Goal: Task Accomplishment & Management: Use online tool/utility

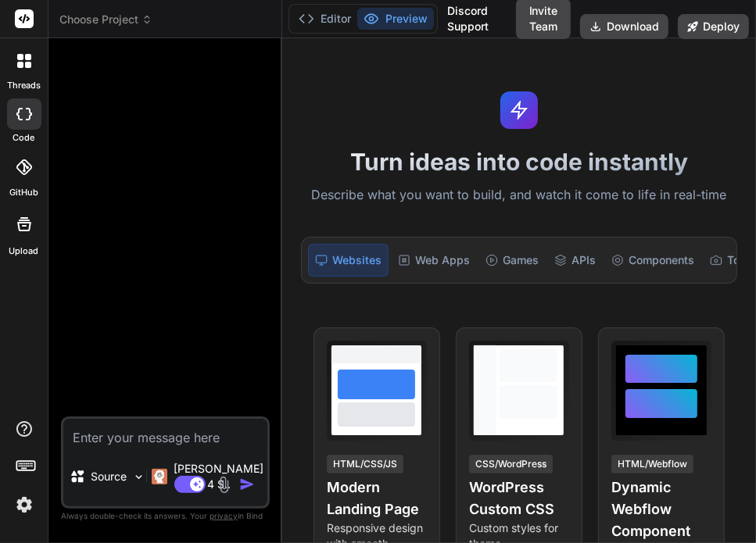
scroll to position [75, 0]
click at [104, 15] on span "Choose Project" at bounding box center [105, 20] width 93 height 16
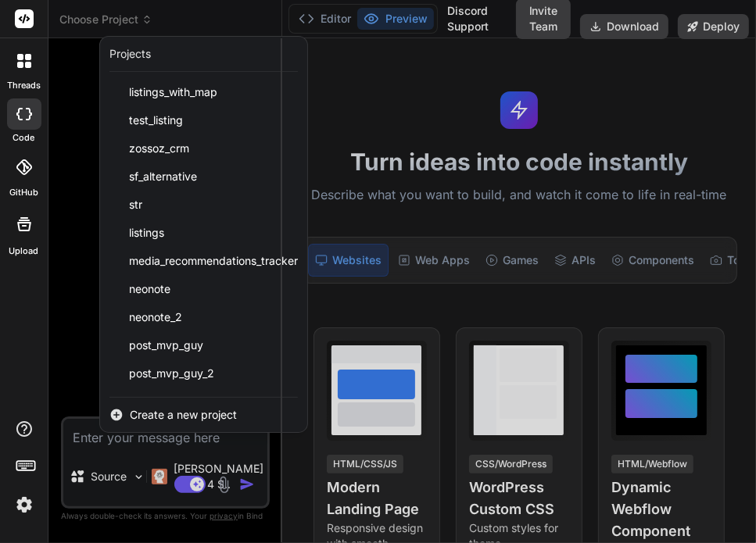
click at [15, 77] on div "threads" at bounding box center [24, 65] width 48 height 54
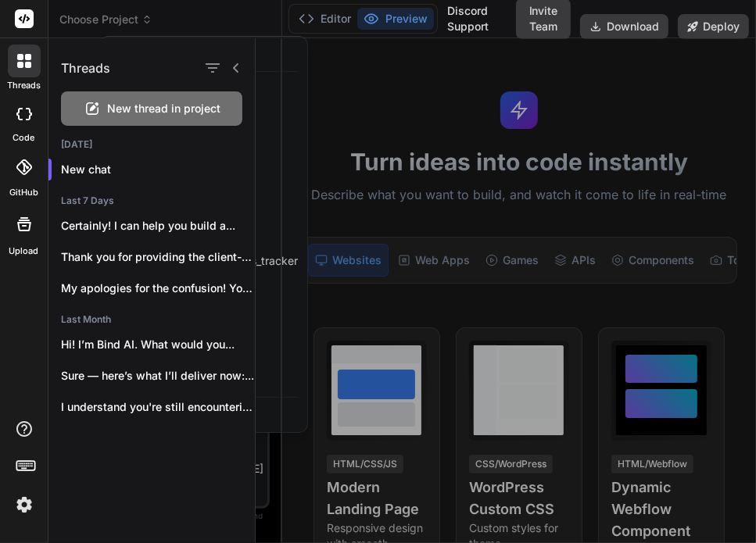
click at [15, 77] on div "threads" at bounding box center [24, 65] width 48 height 54
click at [324, 73] on div at bounding box center [506, 290] width 500 height 505
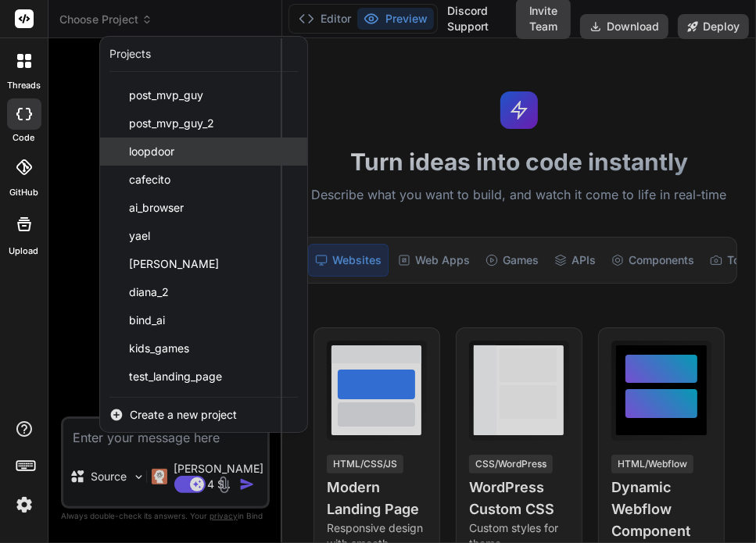
scroll to position [0, 0]
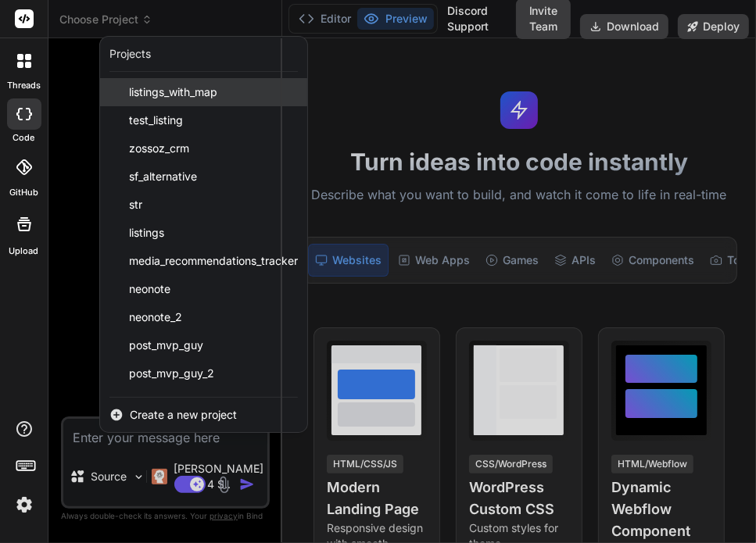
click at [171, 97] on span "listings_with_map" at bounding box center [173, 92] width 88 height 16
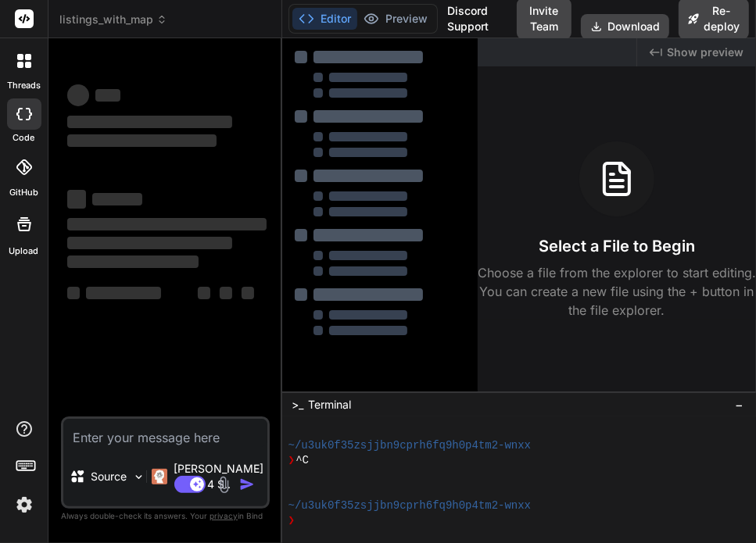
scroll to position [134, 0]
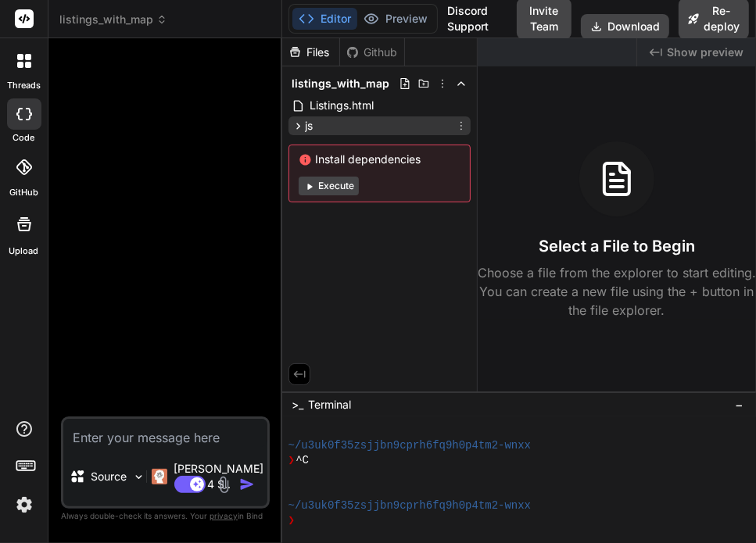
click at [332, 124] on div "js" at bounding box center [380, 125] width 182 height 19
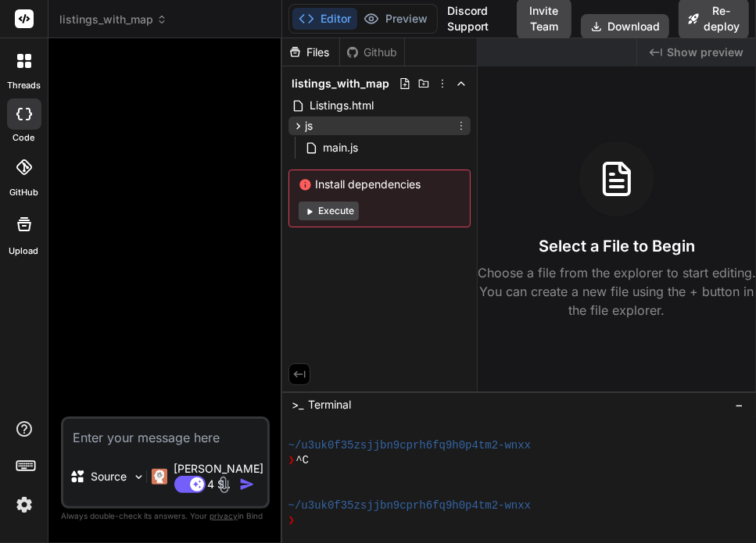
click at [332, 124] on div "js" at bounding box center [380, 125] width 182 height 19
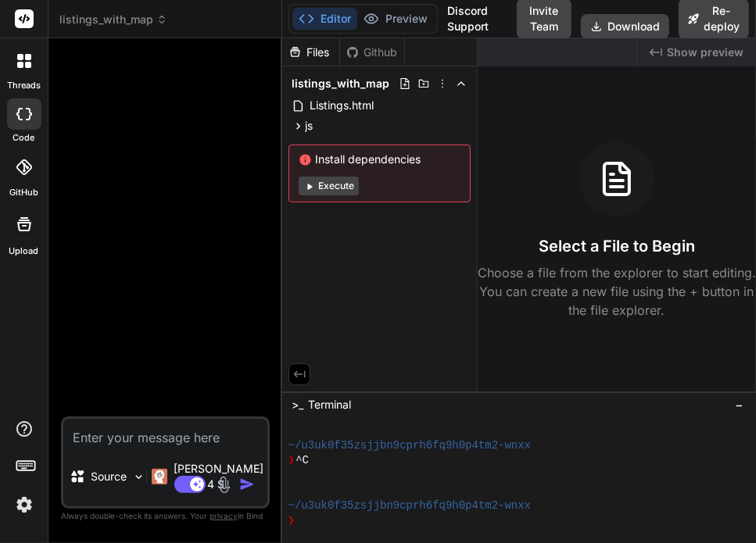
click at [89, 9] on header "listings_with_map Created with Pixso." at bounding box center [165, 19] width 234 height 38
click at [96, 16] on span "listings_with_map" at bounding box center [113, 20] width 108 height 16
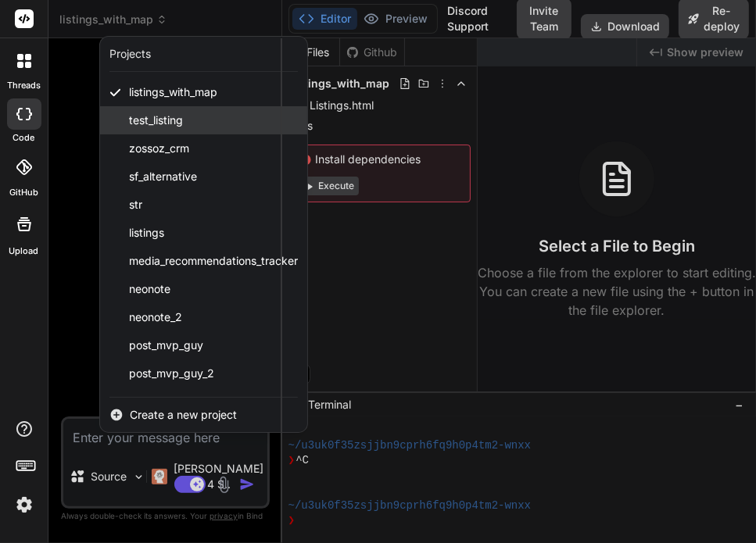
click at [155, 128] on div "test_listing" at bounding box center [203, 120] width 207 height 28
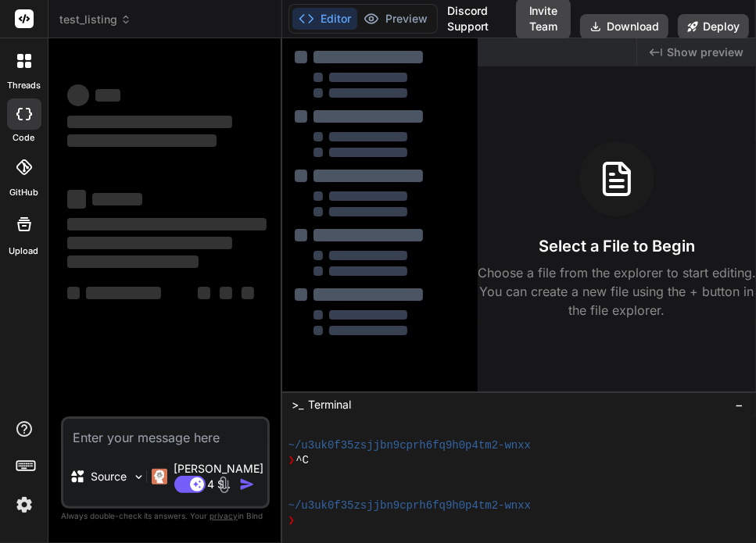
scroll to position [195, 0]
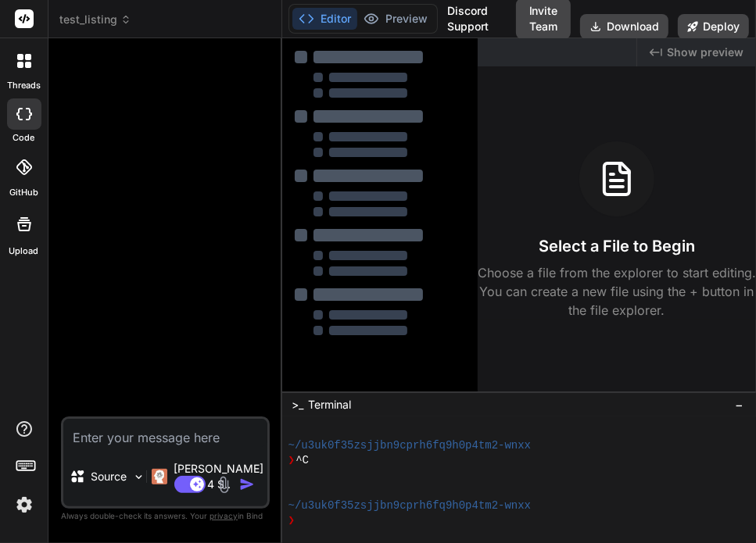
click at [27, 64] on icon at bounding box center [28, 65] width 6 height 6
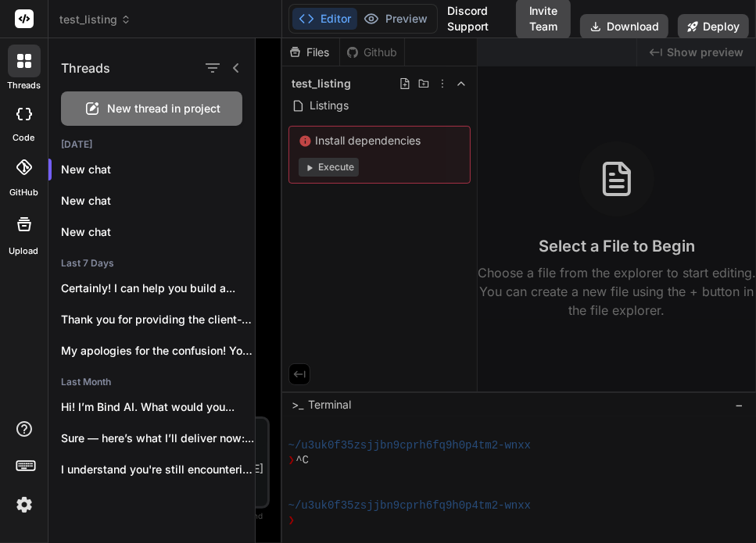
click at [238, 72] on icon at bounding box center [235, 67] width 5 height 9
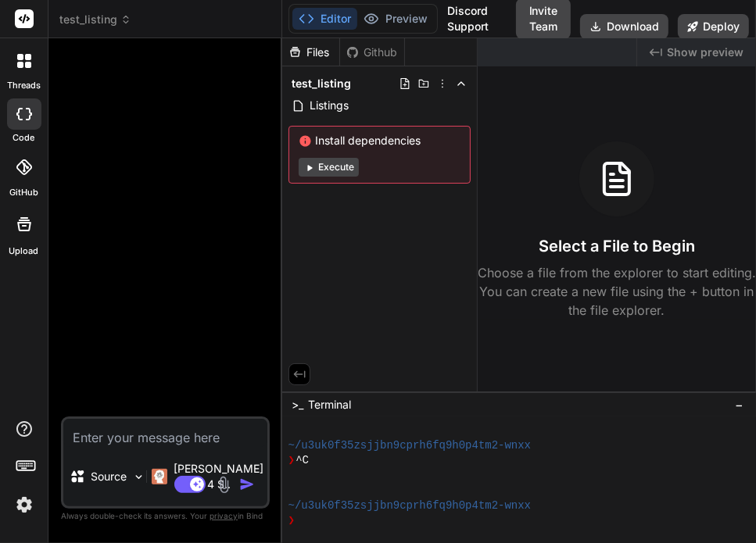
click at [94, 9] on header "test_listing Created with Pixso." at bounding box center [165, 19] width 234 height 38
click at [94, 21] on span "test_listing" at bounding box center [95, 20] width 72 height 16
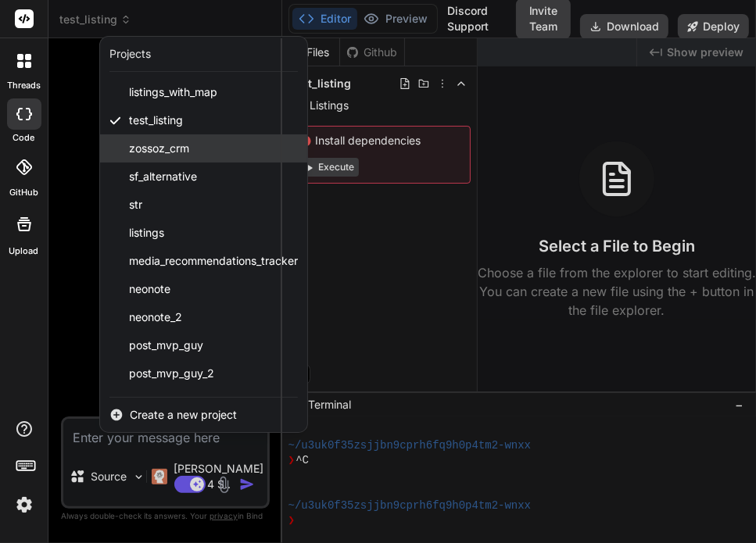
click at [164, 149] on span "zossoz_crm" at bounding box center [159, 149] width 60 height 16
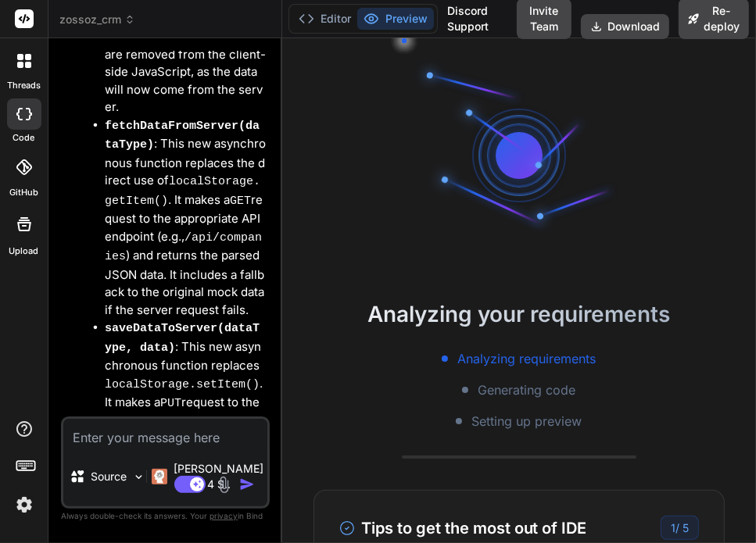
scroll to position [6705, 0]
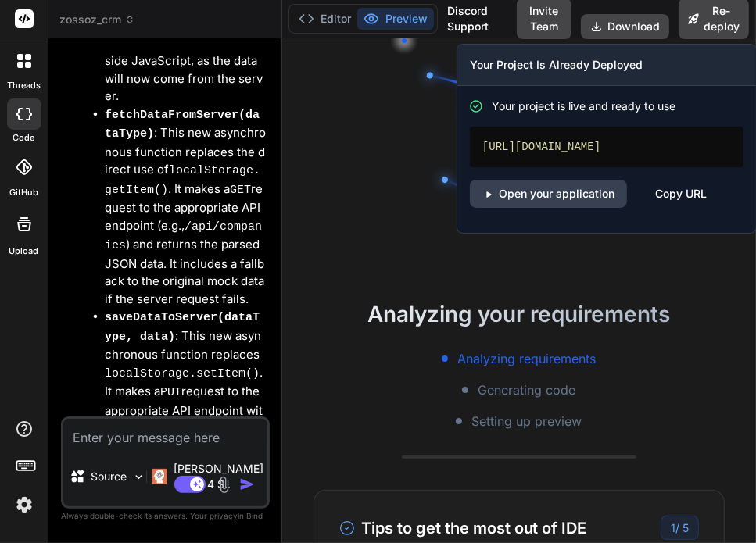
click at [572, 143] on div "https://zossozcrm.vercel.app" at bounding box center [607, 147] width 274 height 41
click at [586, 196] on link "Open your application" at bounding box center [548, 194] width 157 height 28
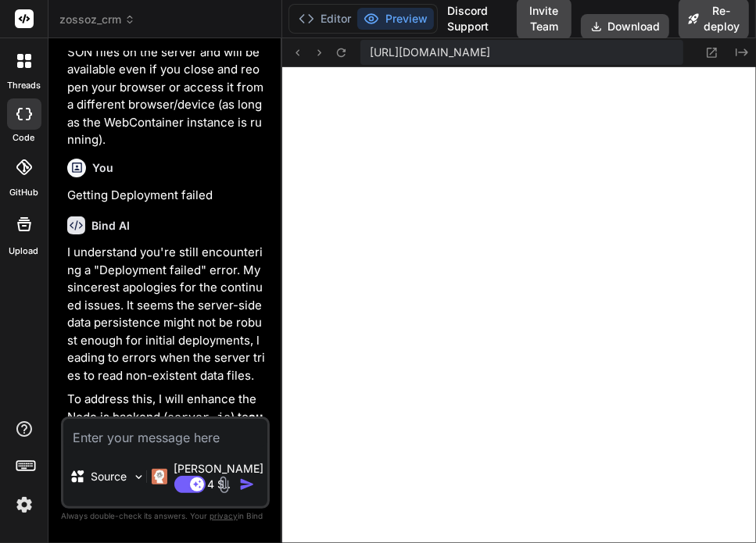
scroll to position [7601, 0]
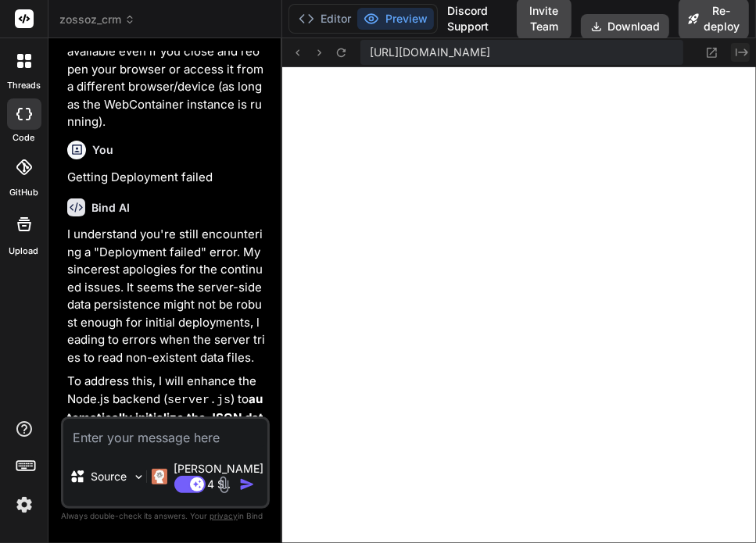
click at [742, 56] on icon "Created with Pixso." at bounding box center [742, 52] width 13 height 13
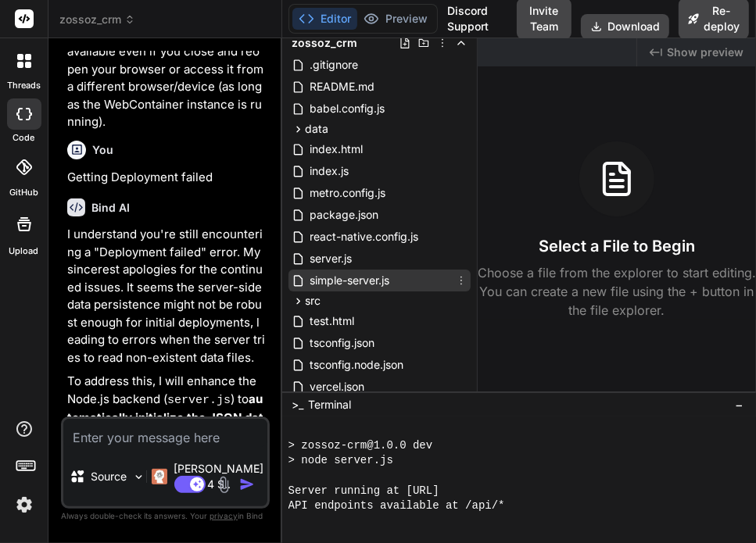
scroll to position [203, 0]
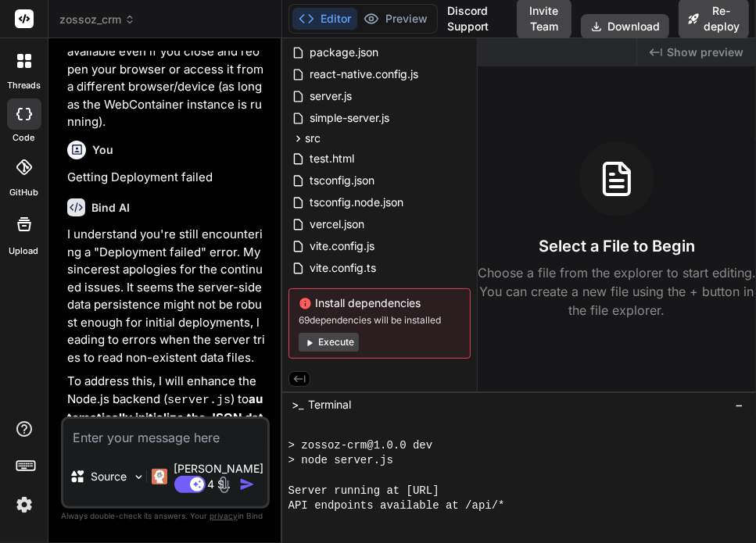
click at [101, 16] on span "zossoz_crm" at bounding box center [97, 20] width 76 height 16
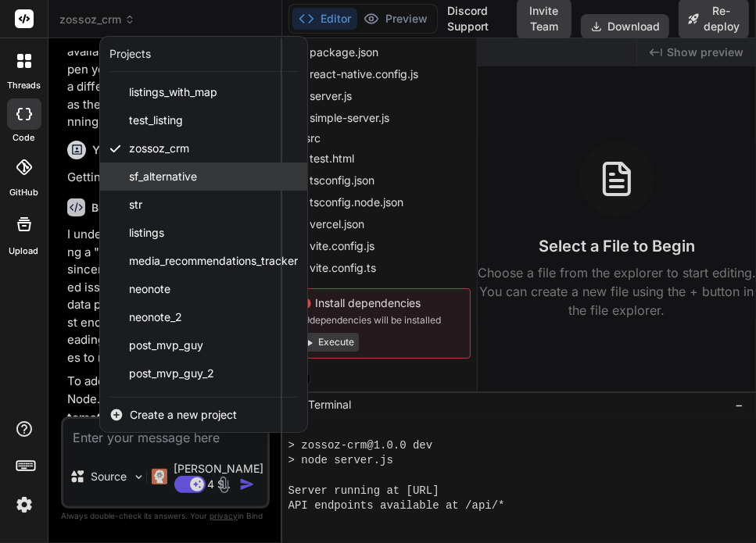
click at [180, 183] on span "sf_alternative" at bounding box center [163, 177] width 68 height 16
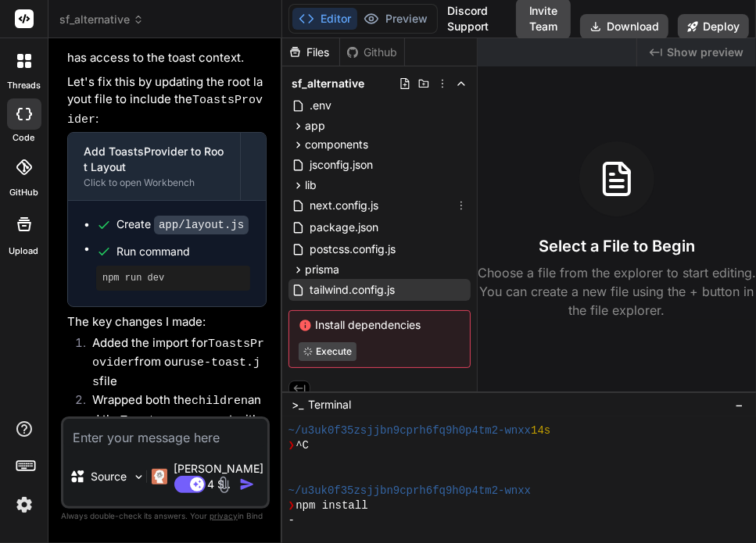
scroll to position [1382, 0]
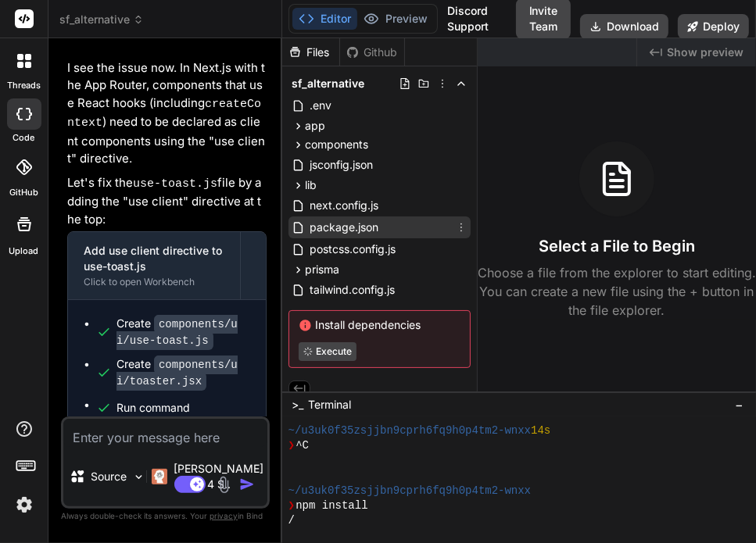
click at [357, 224] on span "package.json" at bounding box center [344, 227] width 72 height 19
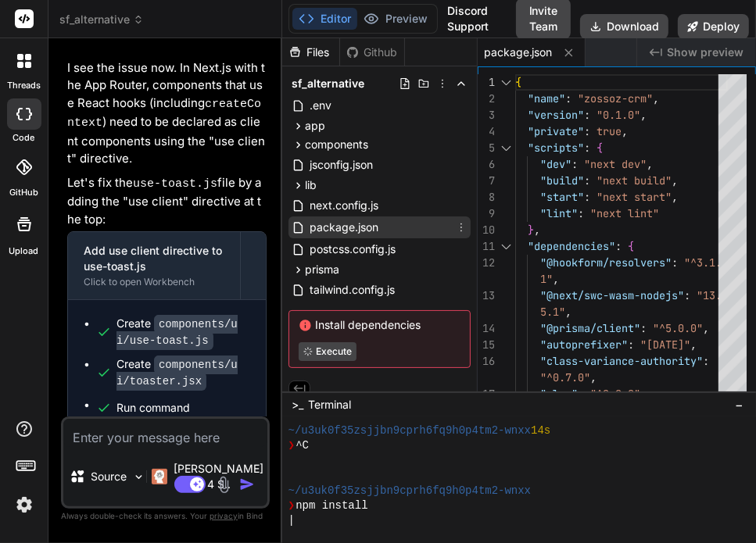
type textarea "x"
click at [117, 20] on span "sf_alternative" at bounding box center [101, 20] width 84 height 16
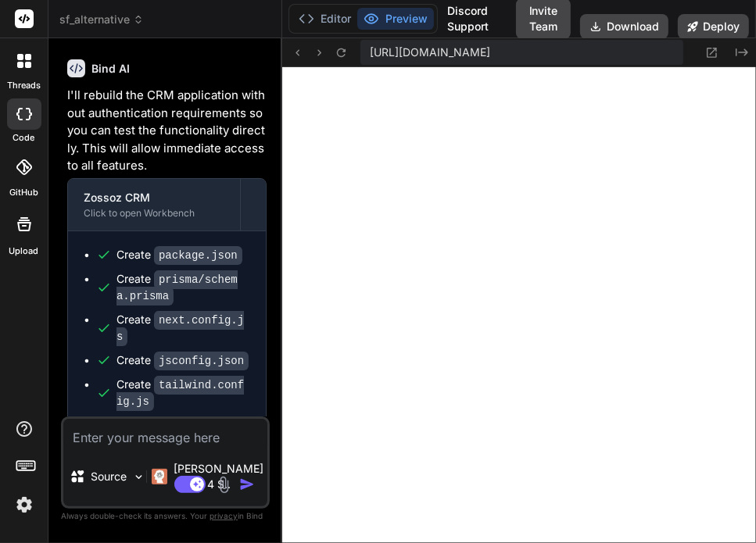
scroll to position [960, 0]
click at [338, 18] on button "Editor" at bounding box center [324, 19] width 65 height 22
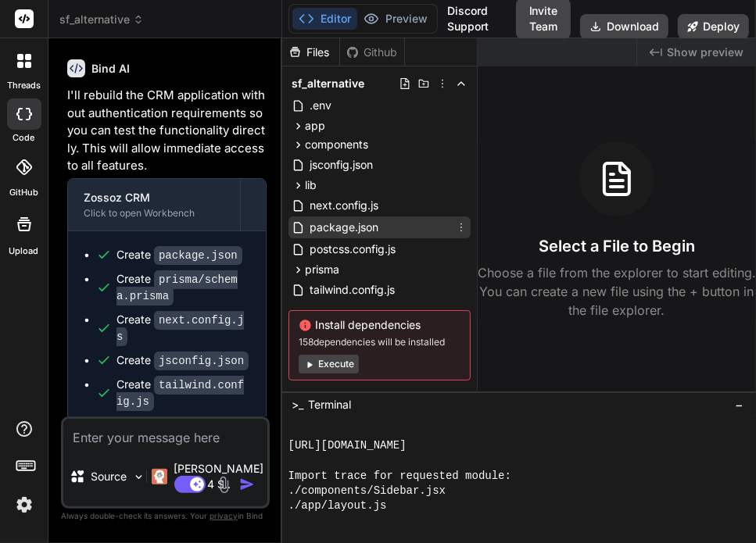
click at [351, 217] on div "package.json" at bounding box center [380, 228] width 182 height 22
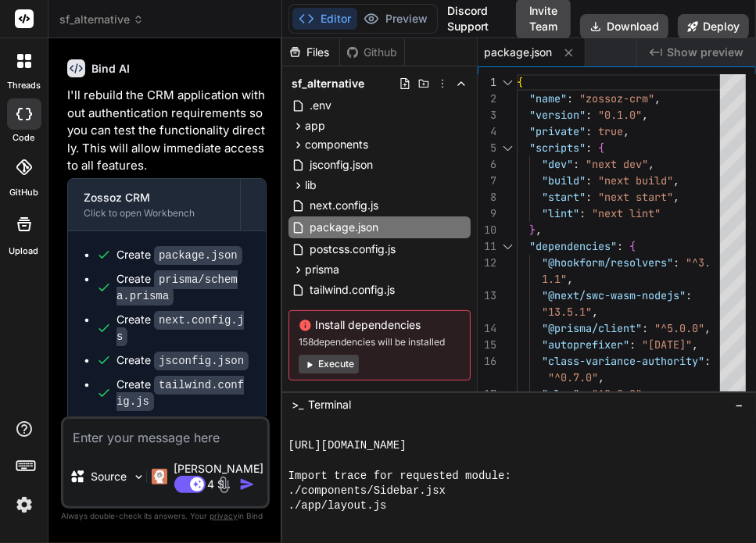
click at [91, 14] on span "sf_alternative" at bounding box center [101, 20] width 84 height 16
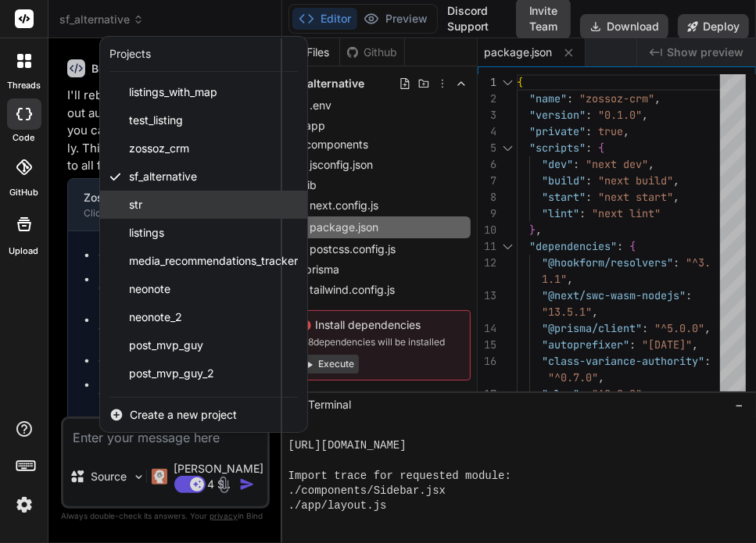
click at [169, 212] on div "str" at bounding box center [203, 205] width 207 height 28
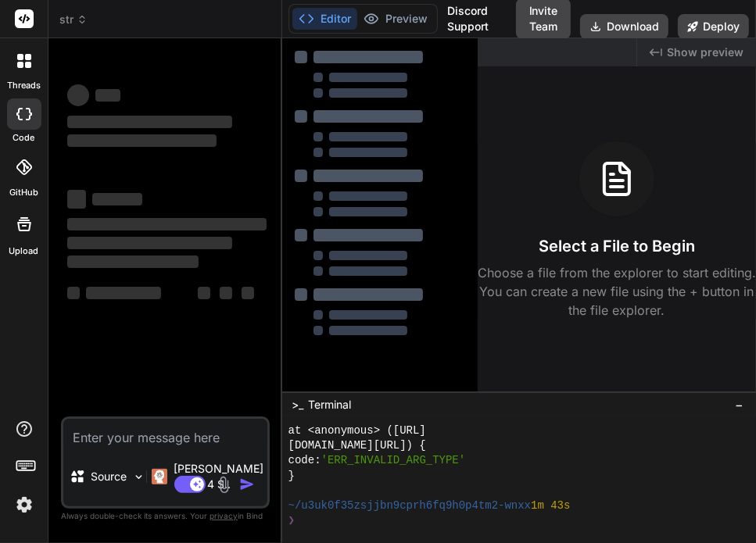
scroll to position [3077, 0]
click at [71, 15] on span "str" at bounding box center [73, 20] width 28 height 16
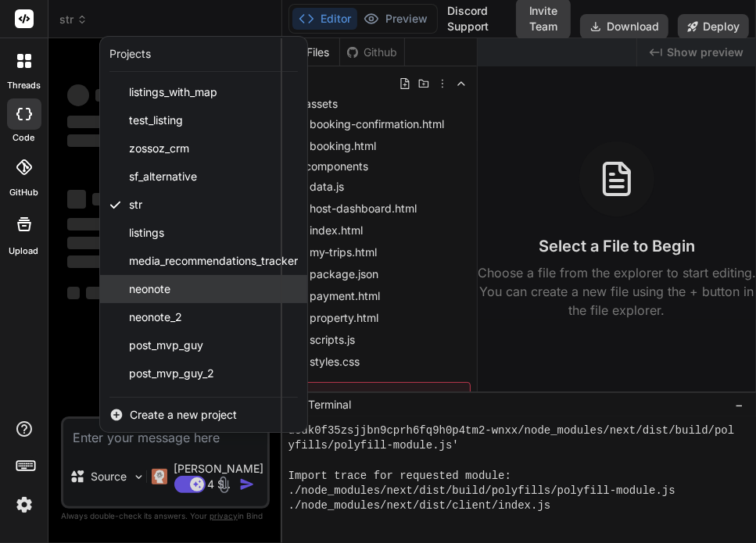
scroll to position [4398, 0]
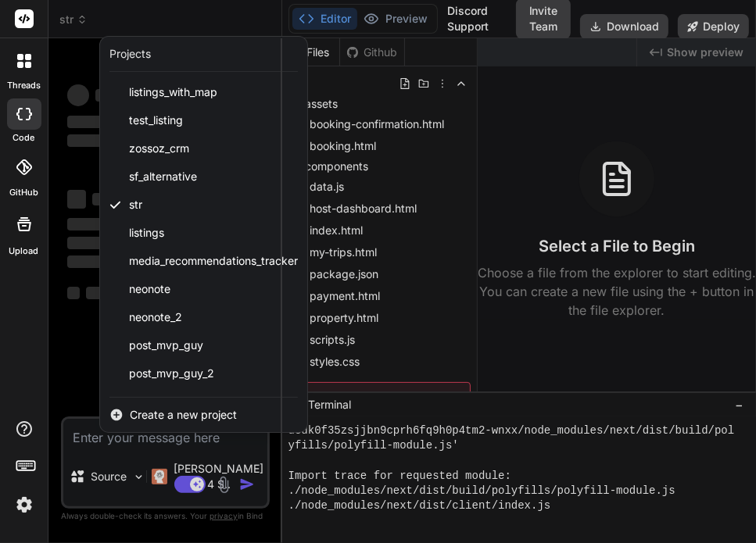
click at [470, 184] on div at bounding box center [378, 271] width 756 height 543
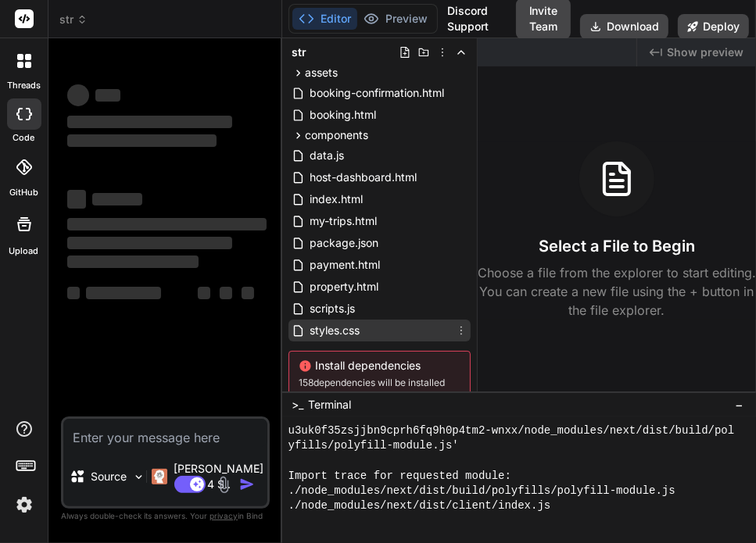
scroll to position [0, 0]
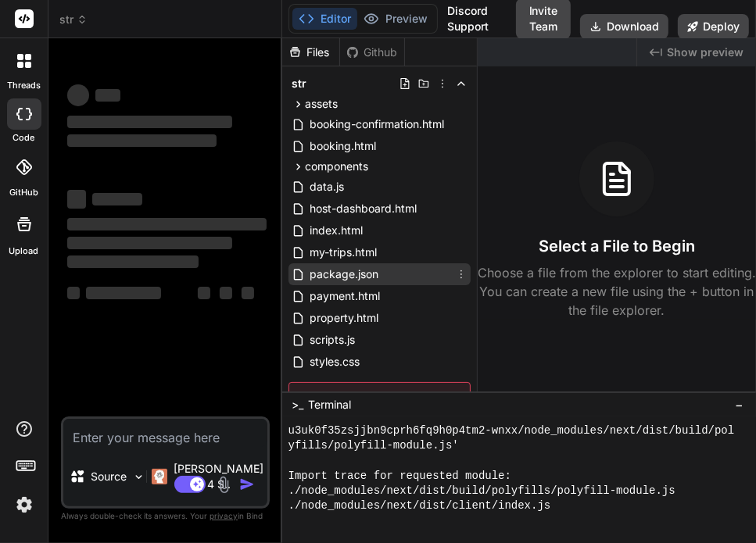
click at [354, 274] on span "package.json" at bounding box center [344, 274] width 72 height 19
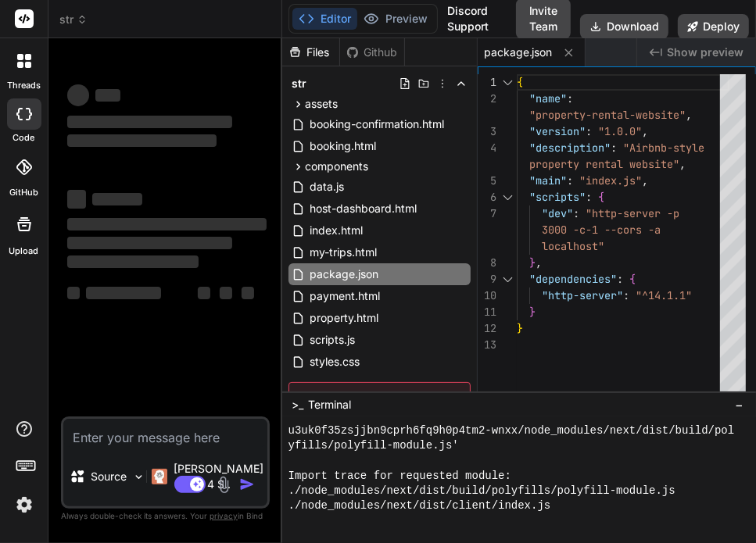
click at [75, 17] on span "str" at bounding box center [73, 20] width 28 height 16
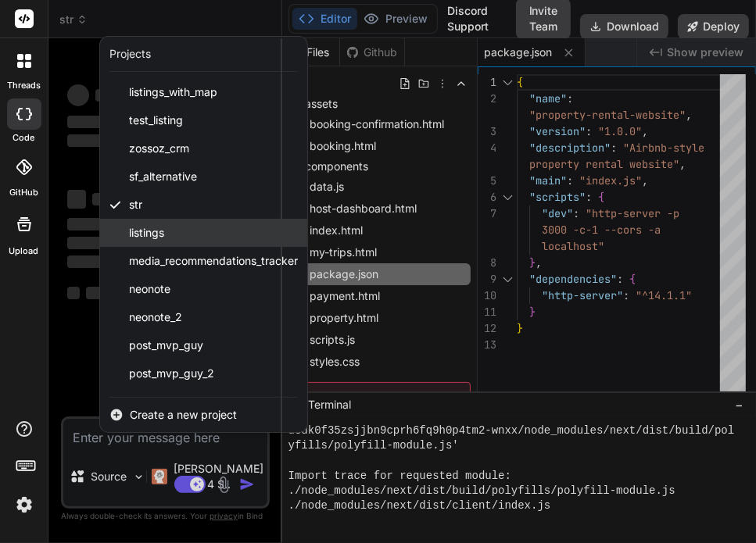
click at [153, 235] on span "listings" at bounding box center [146, 233] width 35 height 16
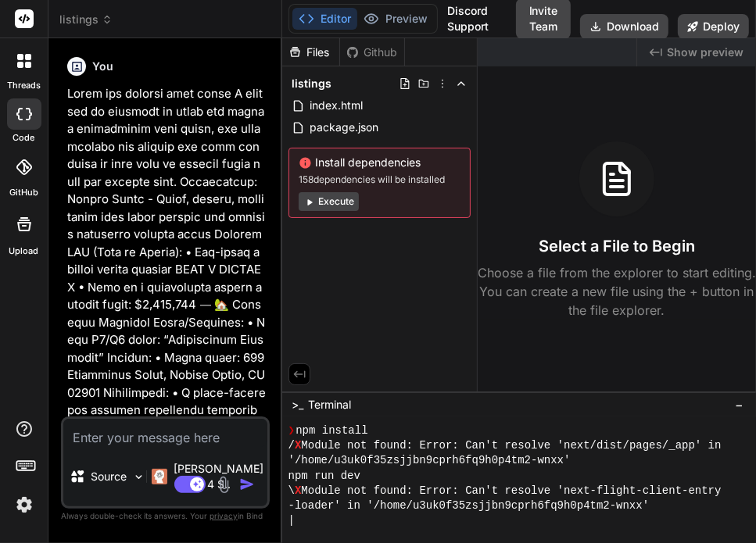
scroll to position [4608, 0]
click at [330, 123] on span "package.json" at bounding box center [344, 127] width 72 height 19
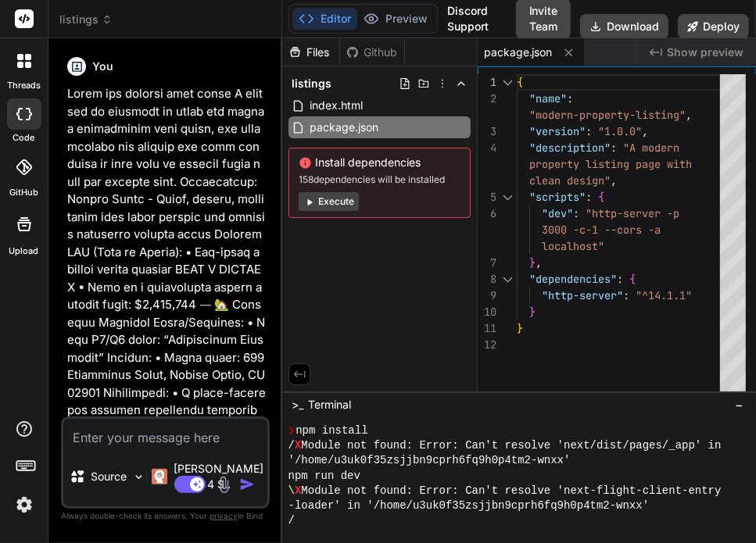
click at [80, 18] on span "listings" at bounding box center [85, 20] width 53 height 16
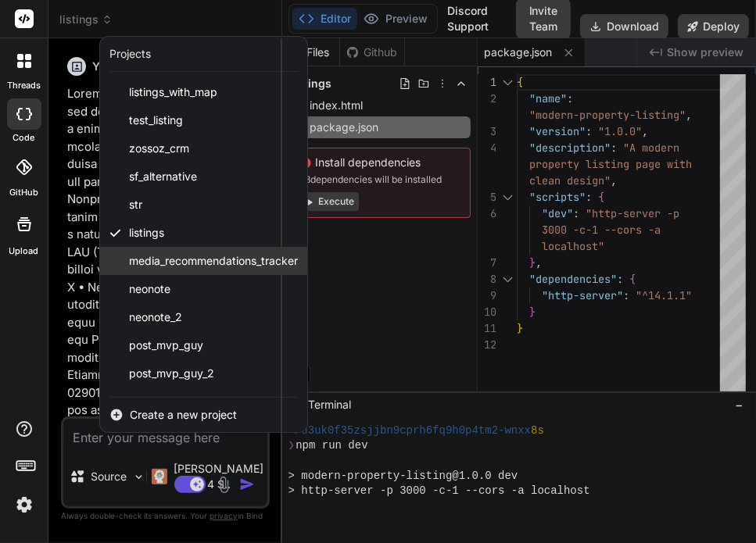
click at [156, 263] on span "media_recommendations_tracker" at bounding box center [213, 261] width 169 height 16
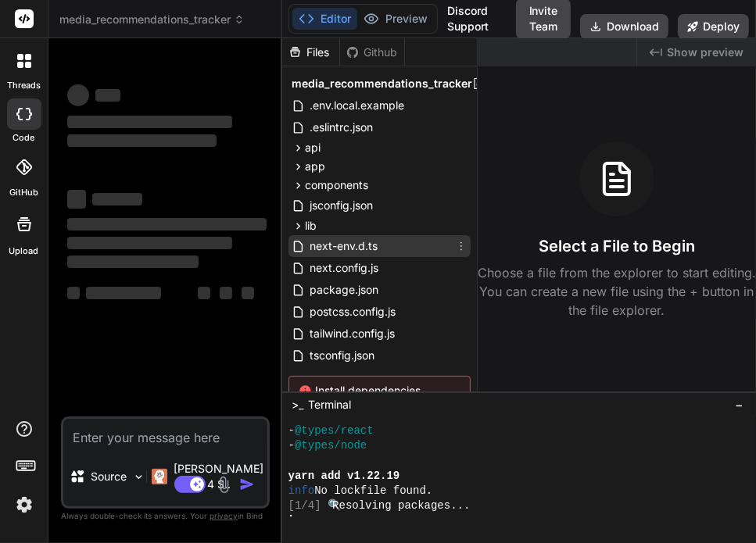
scroll to position [5163, 0]
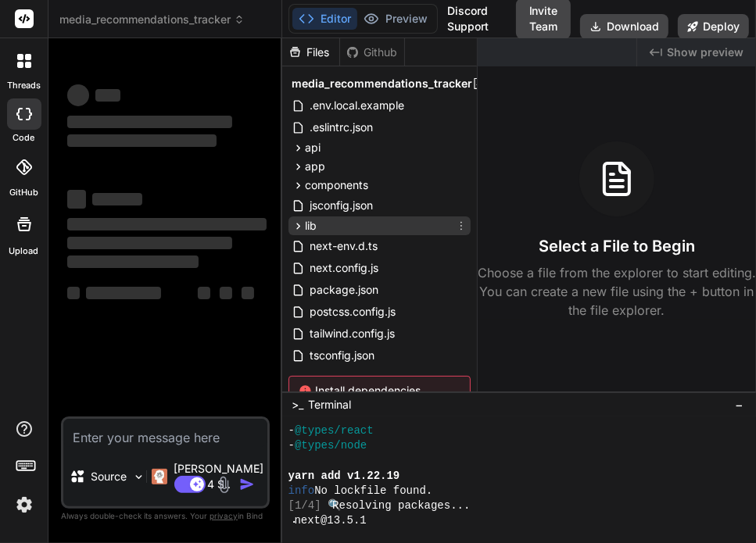
click at [364, 222] on div "lib" at bounding box center [380, 226] width 182 height 19
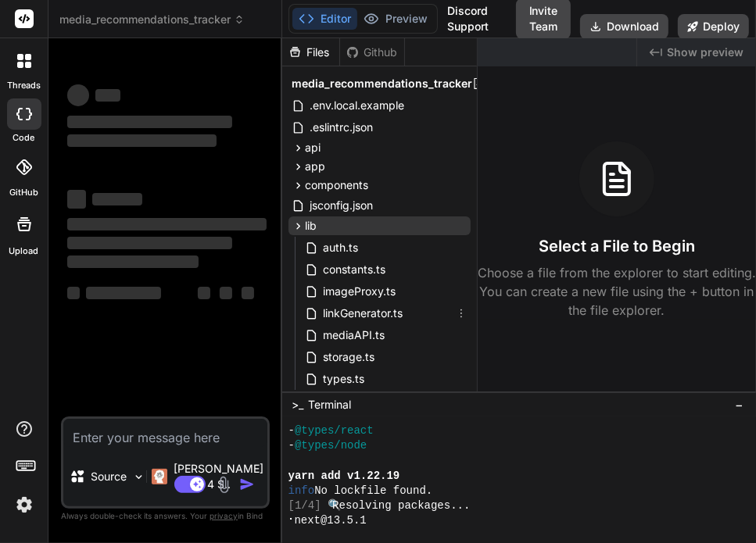
scroll to position [247, 0]
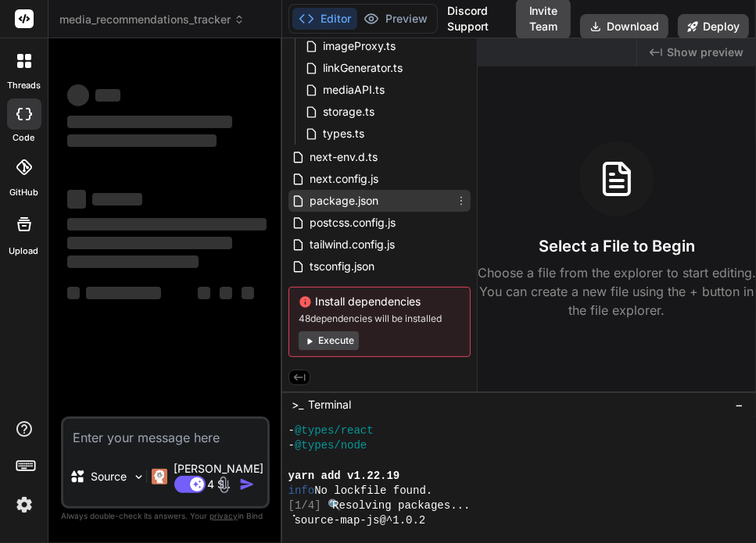
click at [363, 192] on span "package.json" at bounding box center [344, 201] width 72 height 19
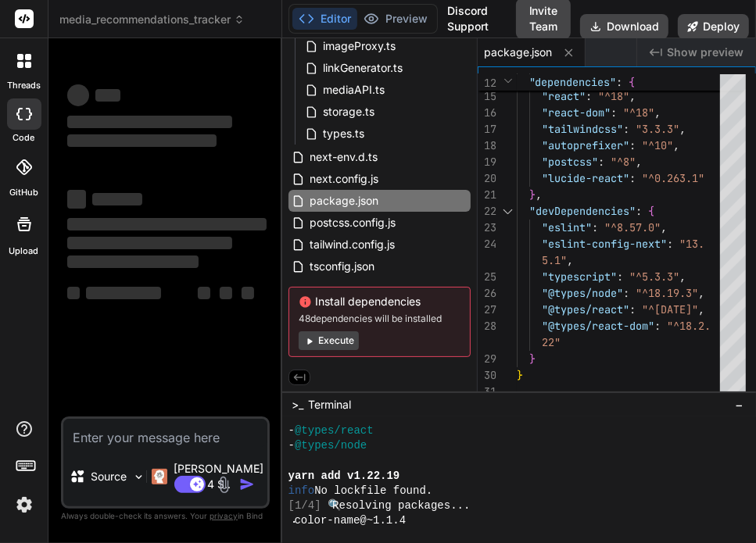
click at [198, 21] on span "media_recommendations_tracker" at bounding box center [151, 20] width 185 height 16
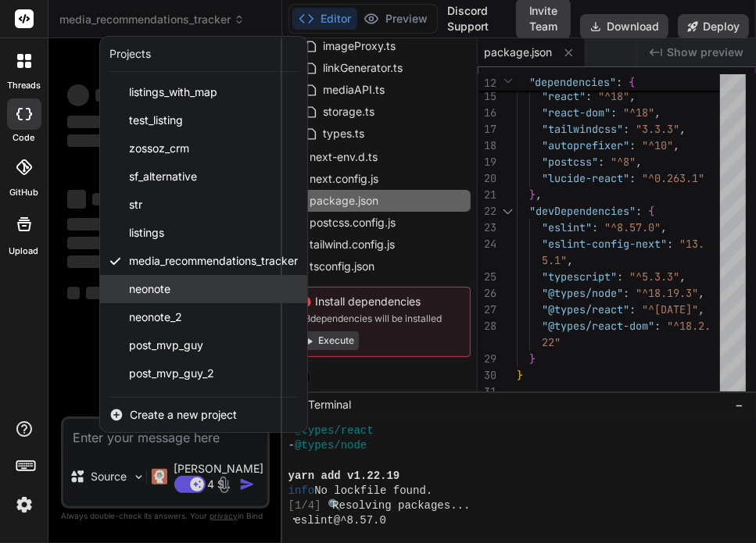
click at [176, 281] on div "neonote" at bounding box center [203, 289] width 207 height 28
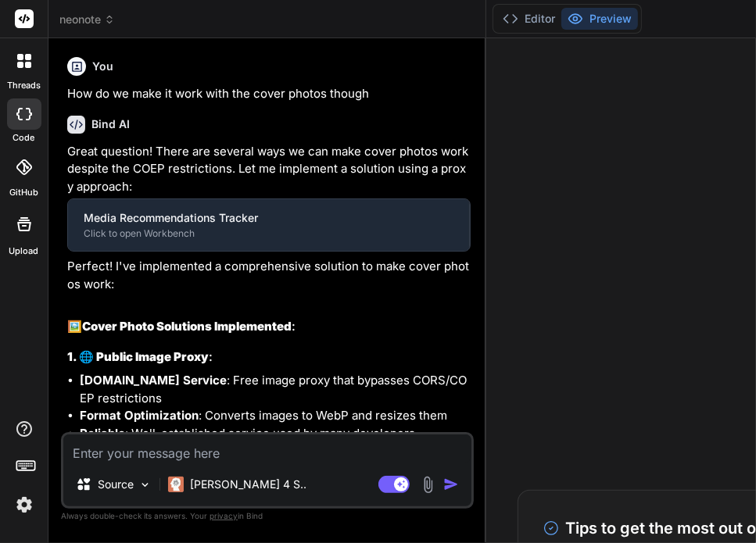
type textarea "x"
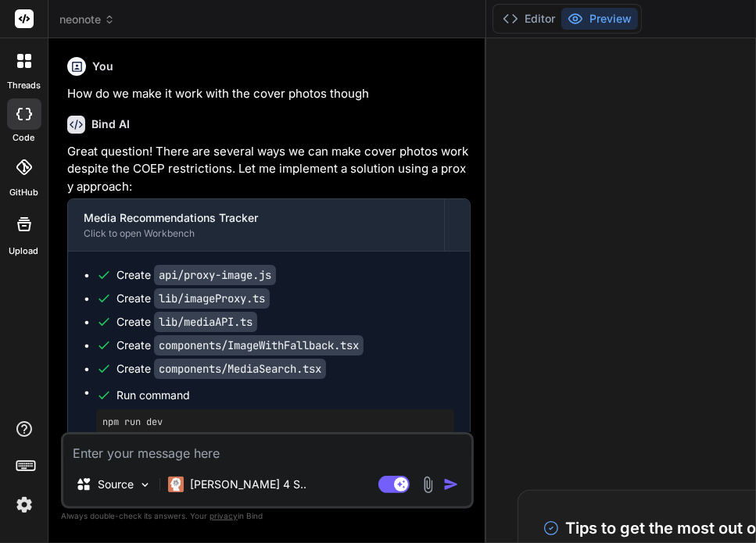
scroll to position [5494, 0]
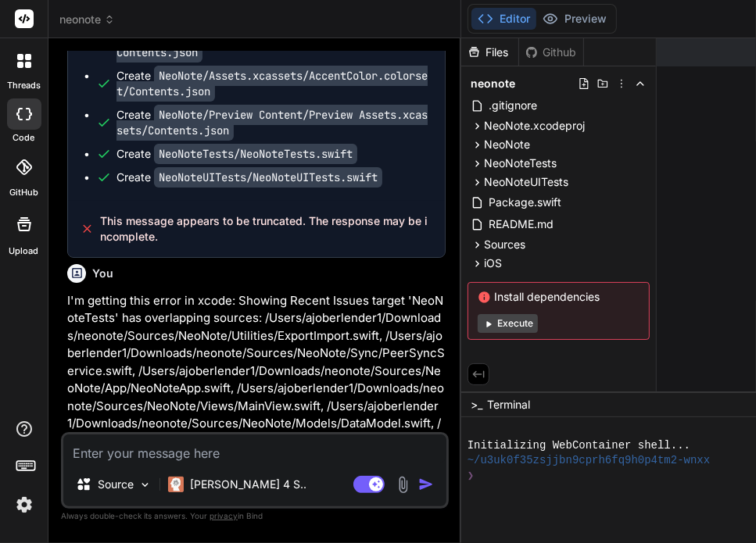
scroll to position [3023, 0]
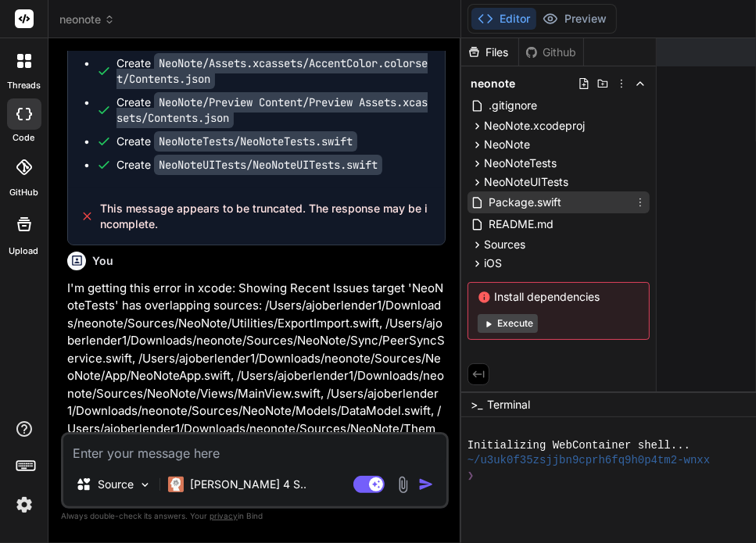
click at [487, 201] on span "Package.swift" at bounding box center [525, 202] width 76 height 19
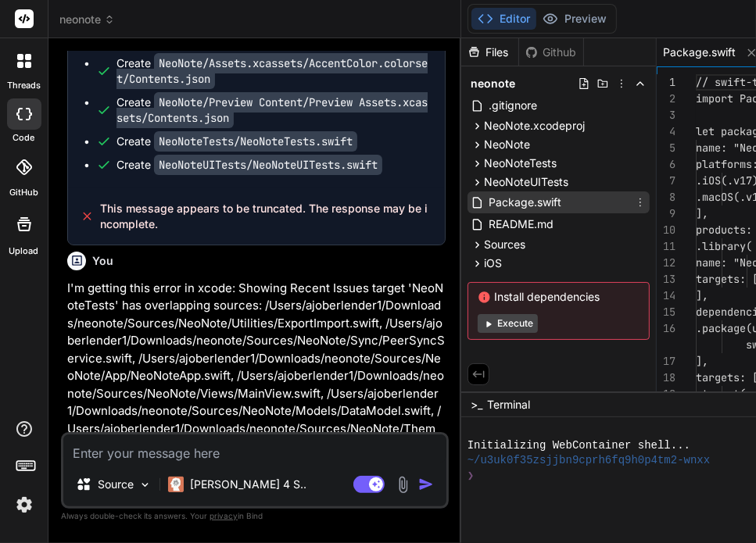
type textarea "x"
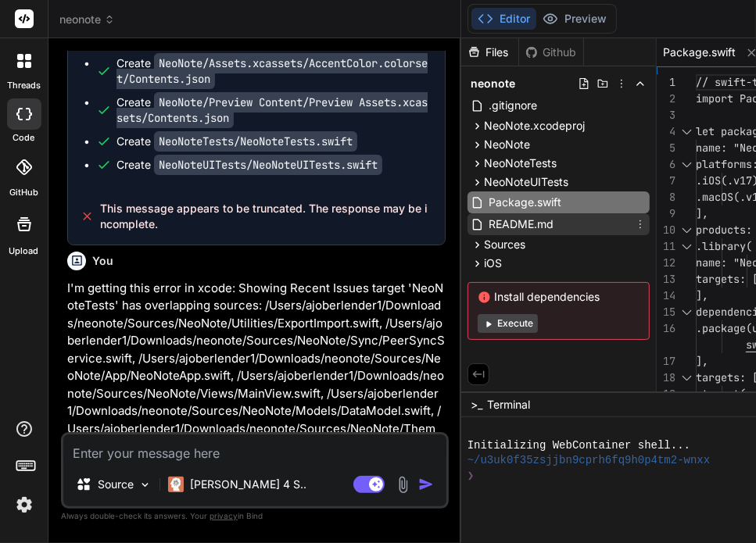
click at [487, 231] on span "README.md" at bounding box center [521, 224] width 68 height 19
type textarea "*"The best ideas come when you're relaxed by the beach."*"
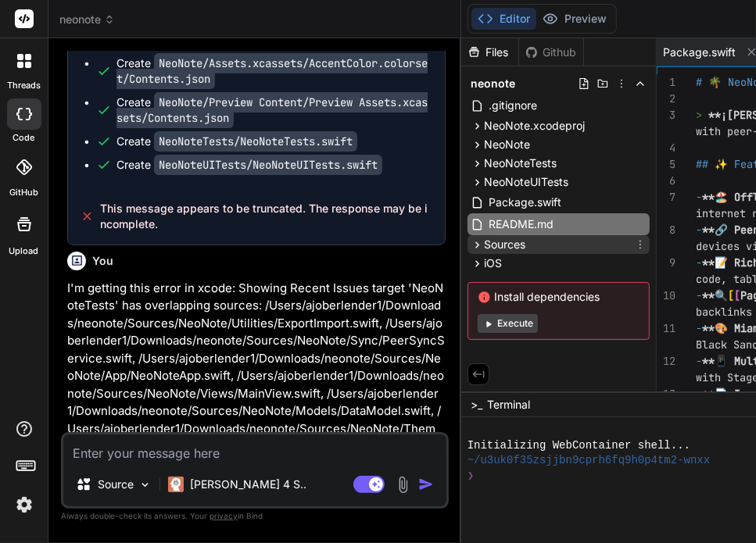
click at [484, 250] on span "Sources" at bounding box center [504, 245] width 41 height 16
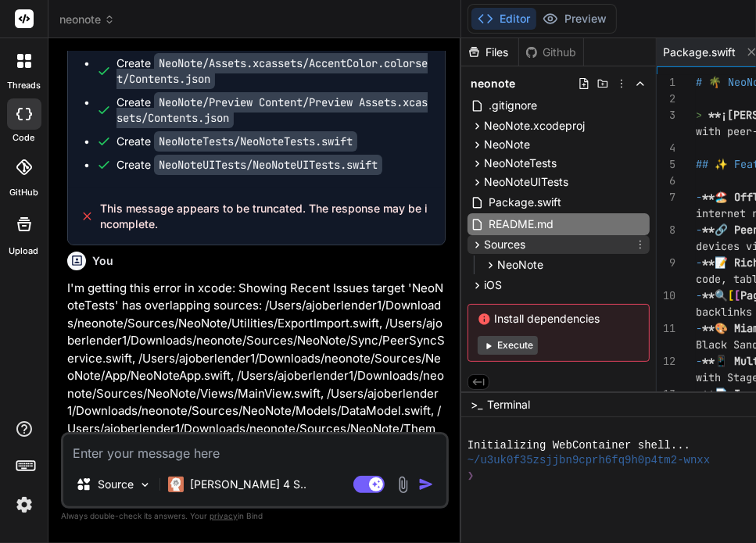
click at [484, 250] on span "Sources" at bounding box center [504, 245] width 41 height 16
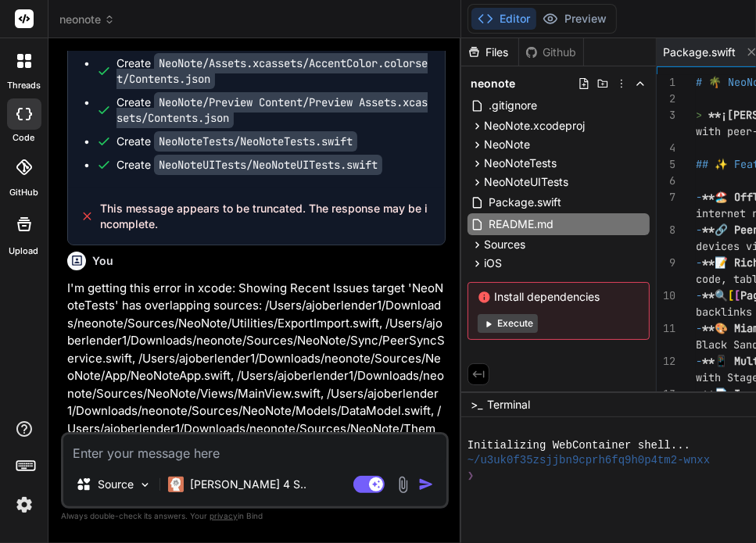
click at [103, 20] on span "neonote" at bounding box center [87, 20] width 56 height 16
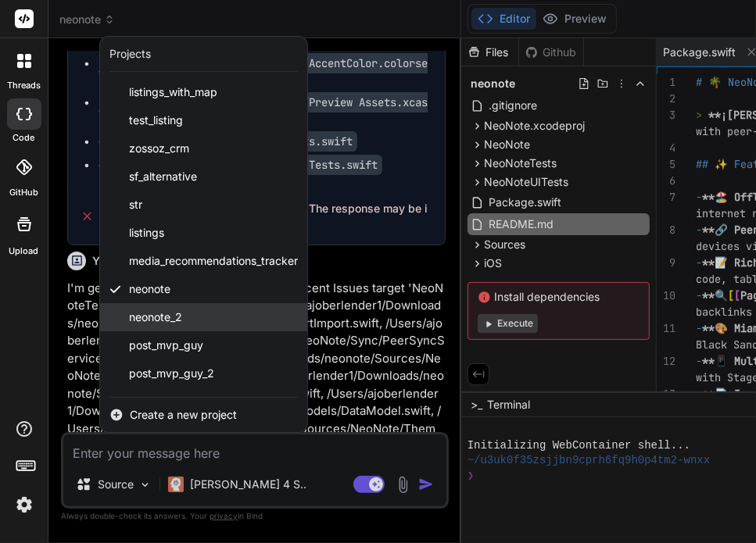
click at [188, 314] on div "neonote_2" at bounding box center [203, 317] width 207 height 28
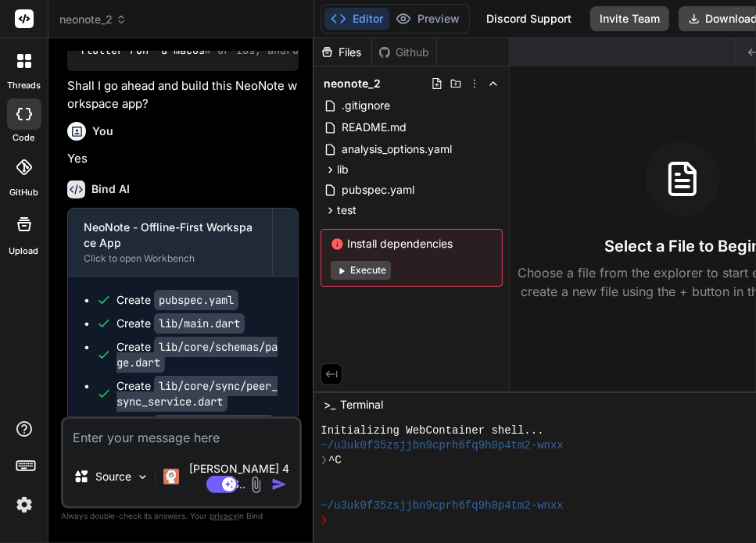
scroll to position [3155, 0]
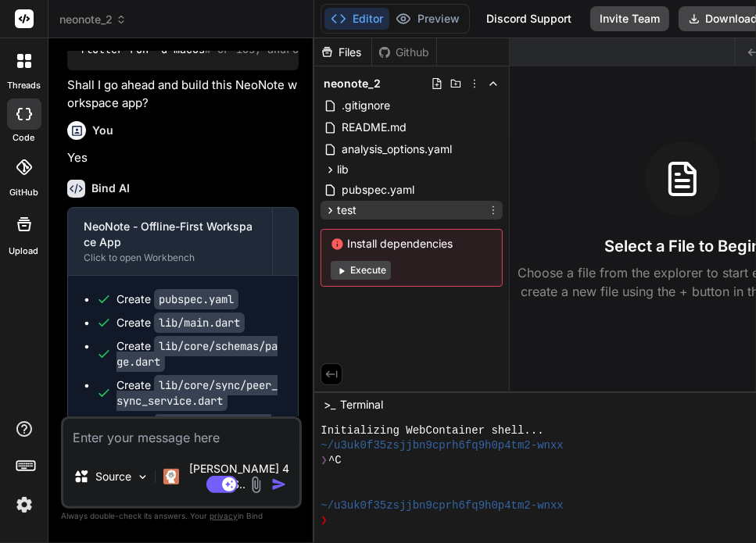
click at [382, 210] on div "test" at bounding box center [412, 210] width 182 height 19
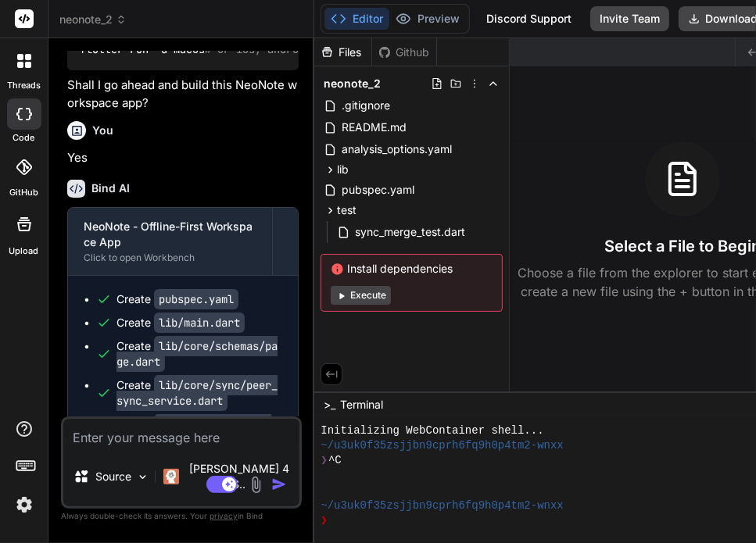
click at [107, 12] on span "neonote_2" at bounding box center [92, 20] width 67 height 16
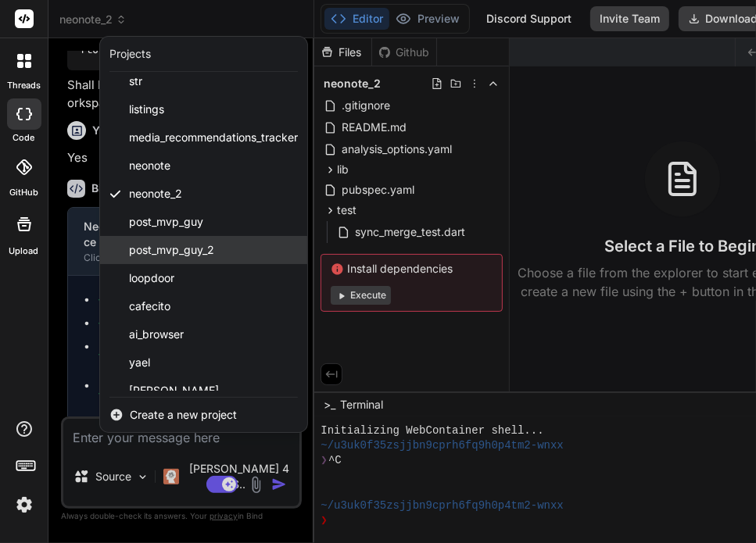
scroll to position [127, 0]
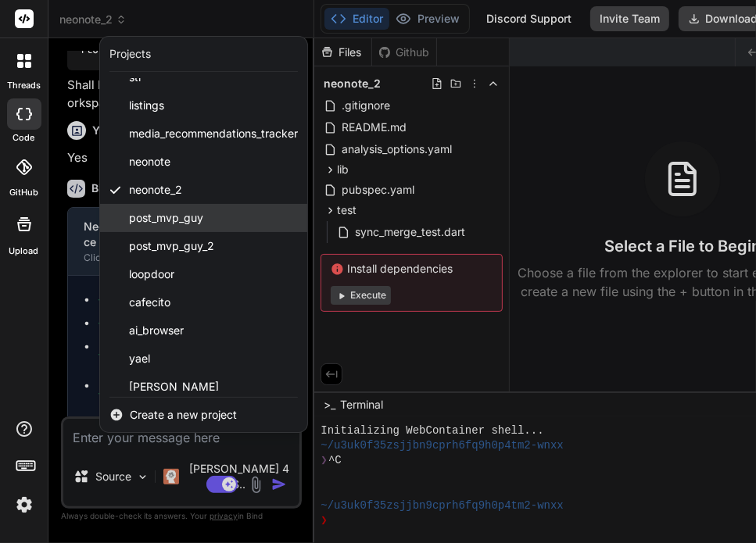
click at [210, 231] on div "post_mvp_guy" at bounding box center [203, 218] width 207 height 28
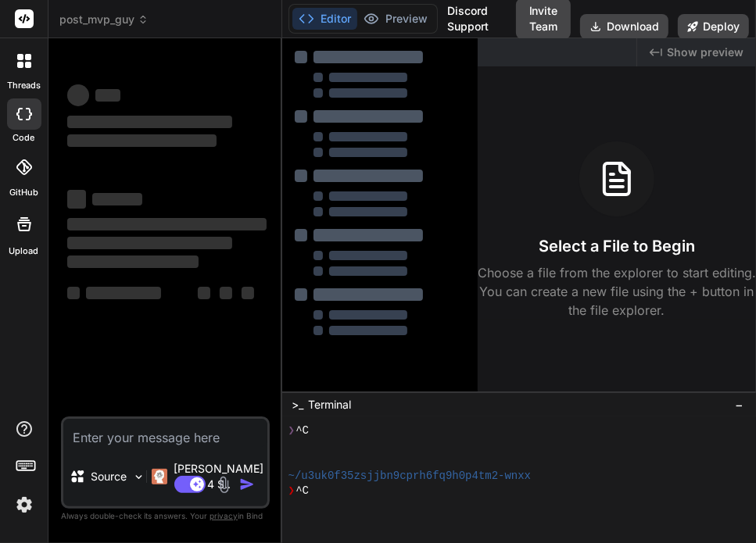
scroll to position [75, 0]
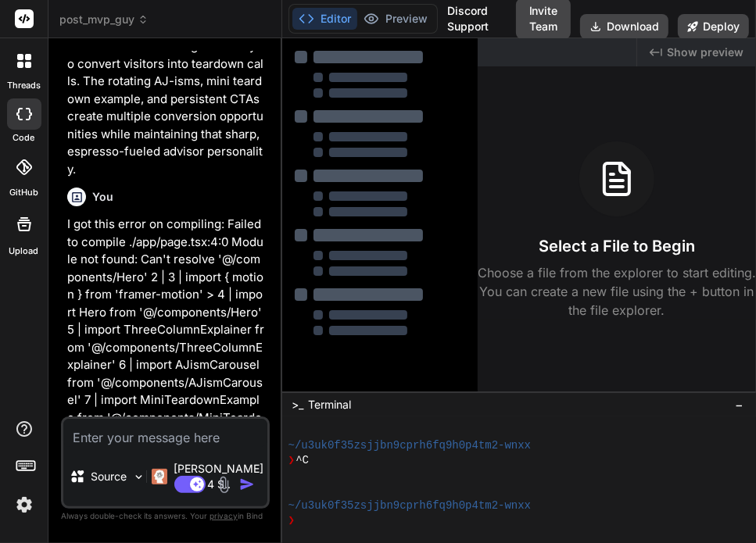
type textarea "x"
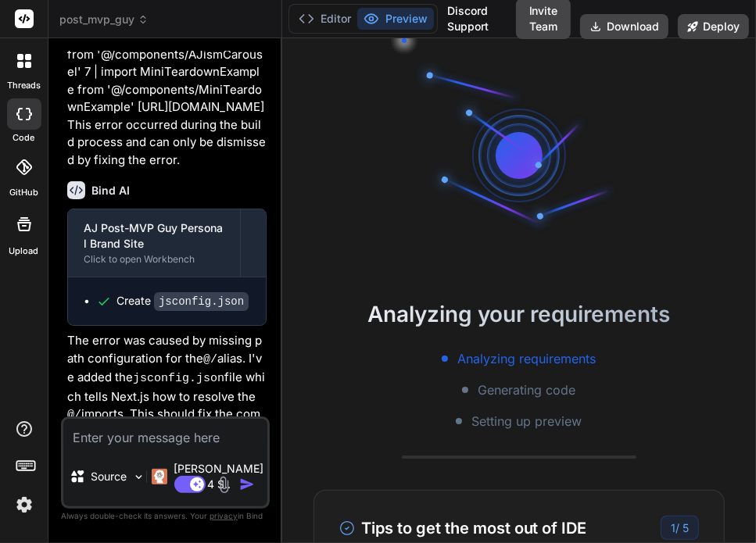
scroll to position [4776, 0]
click at [332, 23] on button "Editor" at bounding box center [324, 19] width 65 height 22
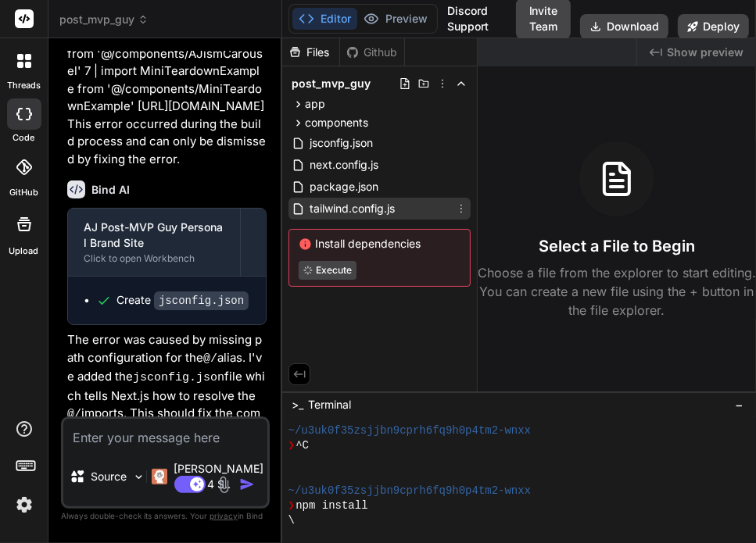
click at [349, 198] on div "tailwind.config.js" at bounding box center [380, 209] width 182 height 22
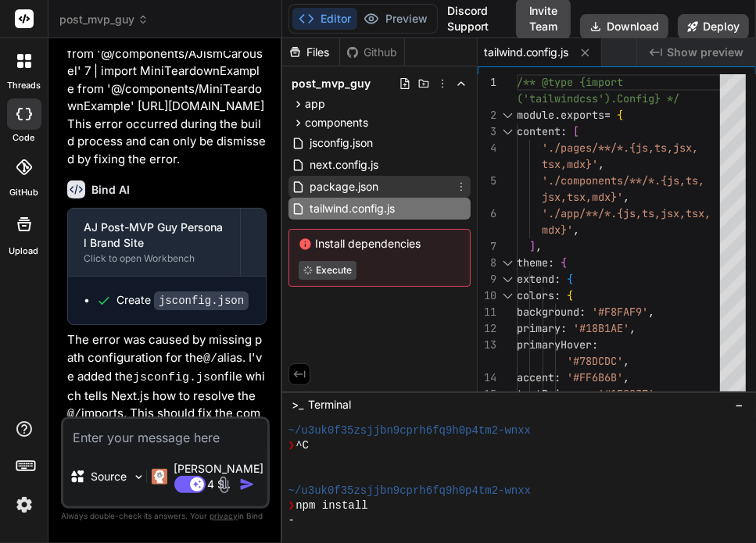
click at [341, 193] on span "package.json" at bounding box center [344, 186] width 72 height 19
type textarea "5.1" } }"
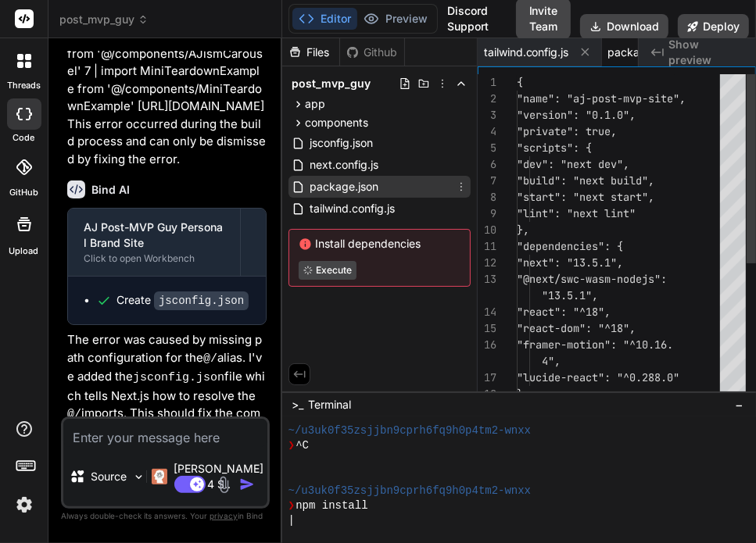
scroll to position [0, 73]
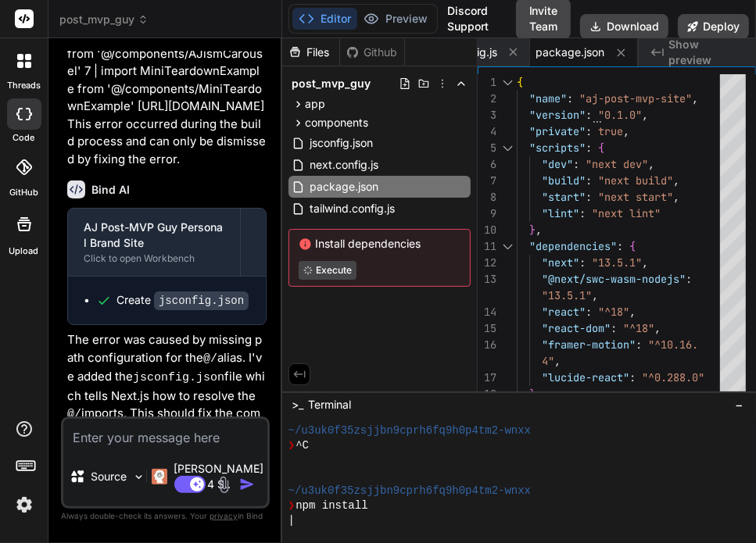
click at [103, 12] on header "post_mvp_guy Created with Pixso." at bounding box center [165, 19] width 234 height 38
click at [103, 12] on span "post_mvp_guy" at bounding box center [103, 20] width 89 height 16
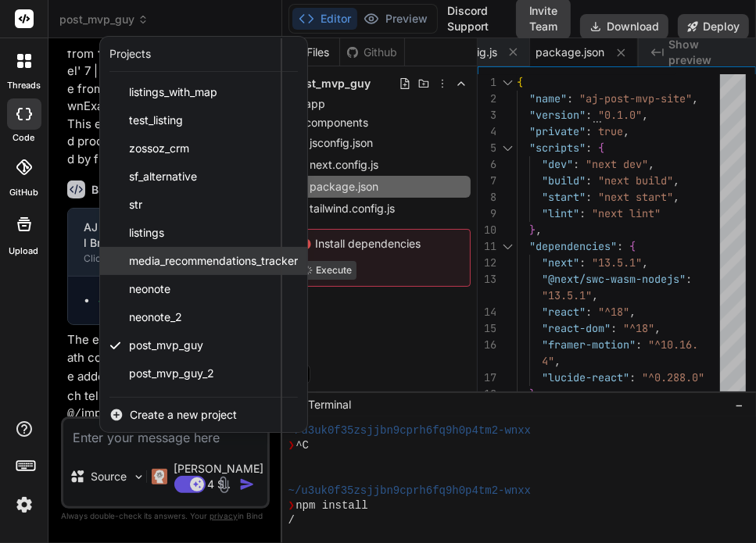
scroll to position [250, 0]
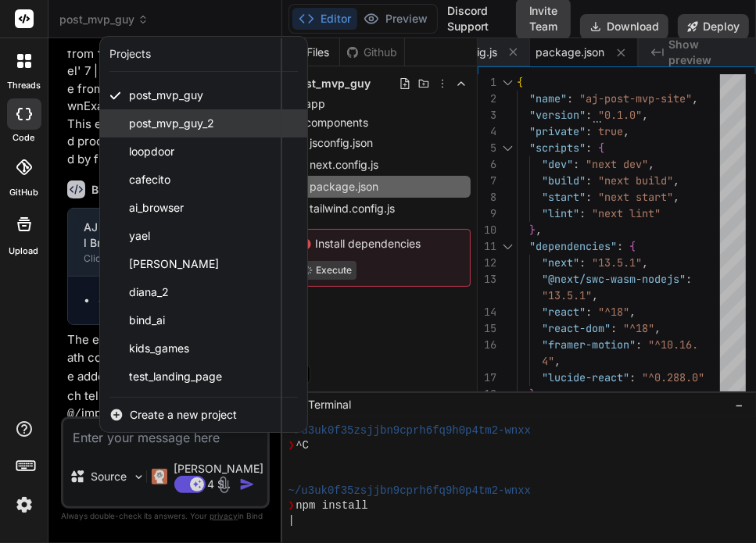
click at [172, 129] on span "post_mvp_guy_2" at bounding box center [171, 124] width 85 height 16
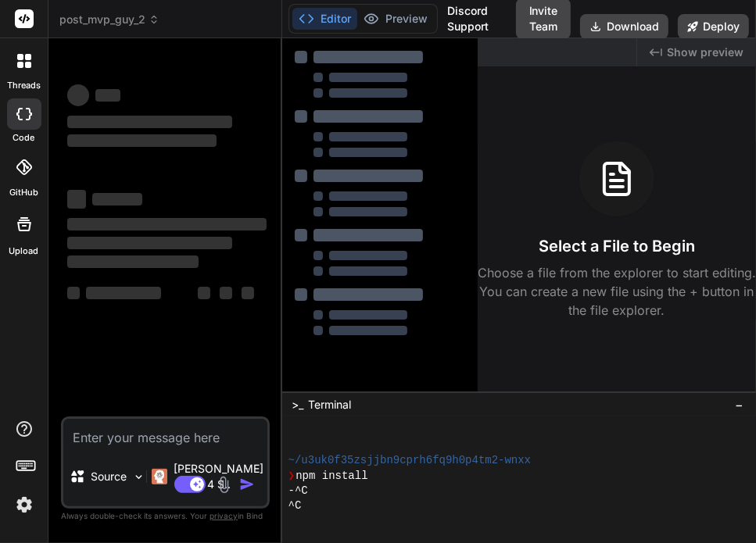
scroll to position [270, 0]
type textarea "x"
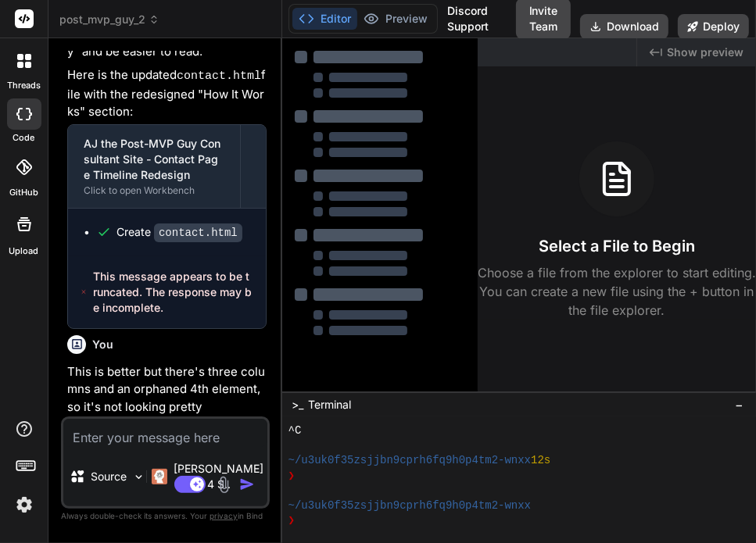
scroll to position [2244, 0]
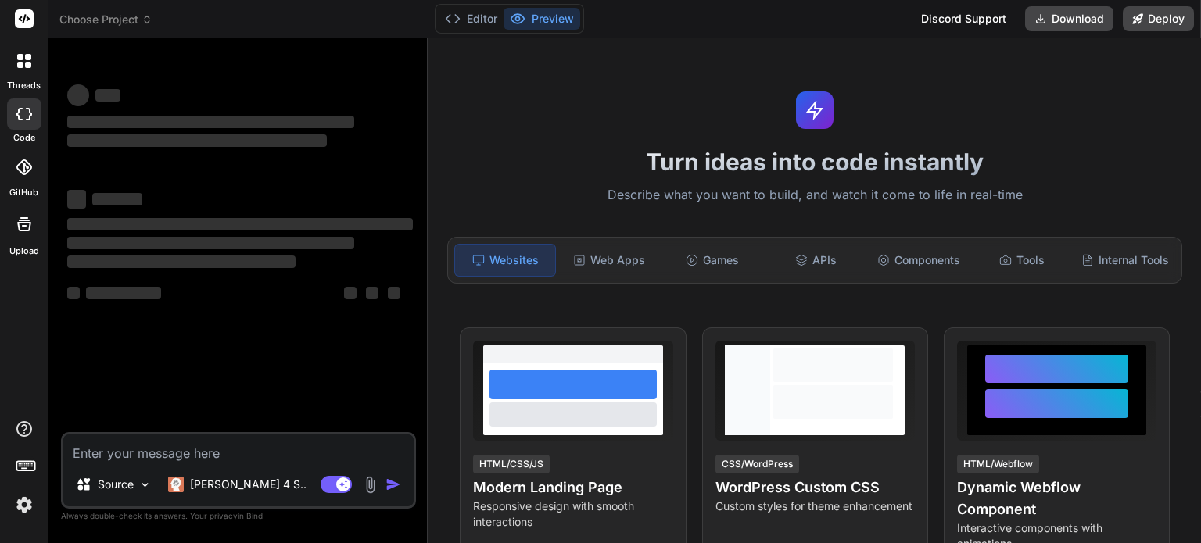
type textarea "x"
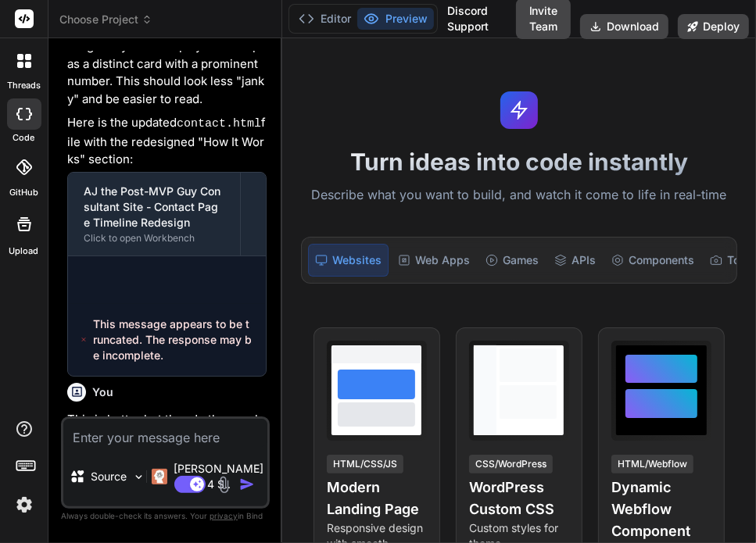
scroll to position [1730, 0]
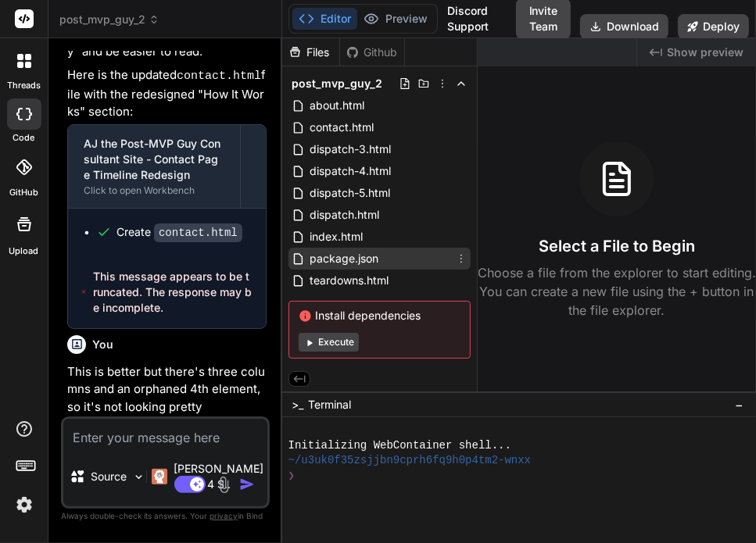
click at [322, 253] on span "package.json" at bounding box center [344, 258] width 72 height 19
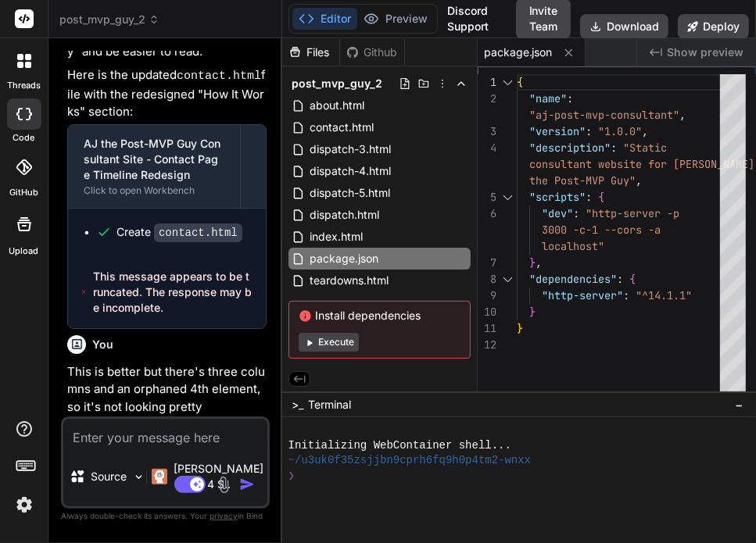
click at [115, 23] on span "post_mvp_guy_2" at bounding box center [109, 20] width 100 height 16
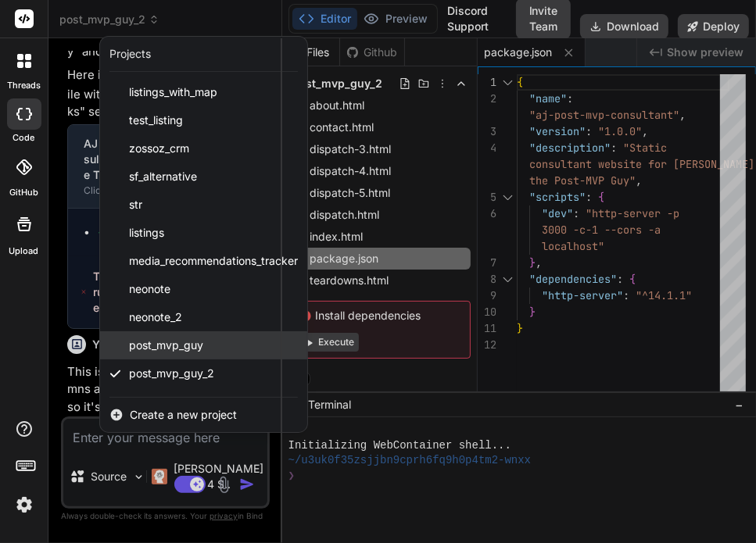
scroll to position [250, 0]
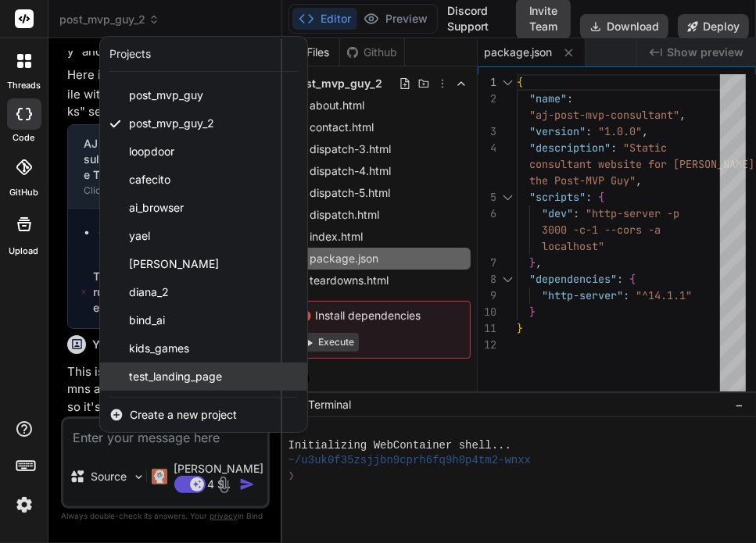
click at [176, 370] on span "test_landing_page" at bounding box center [175, 377] width 93 height 16
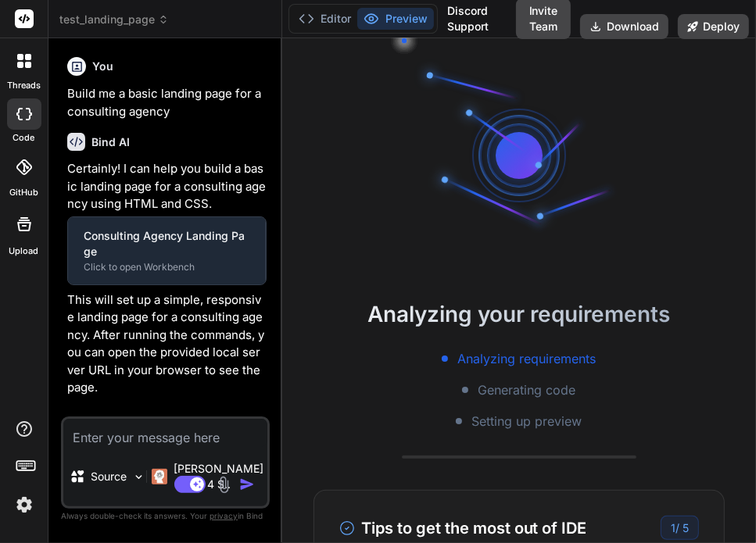
scroll to position [90, 0]
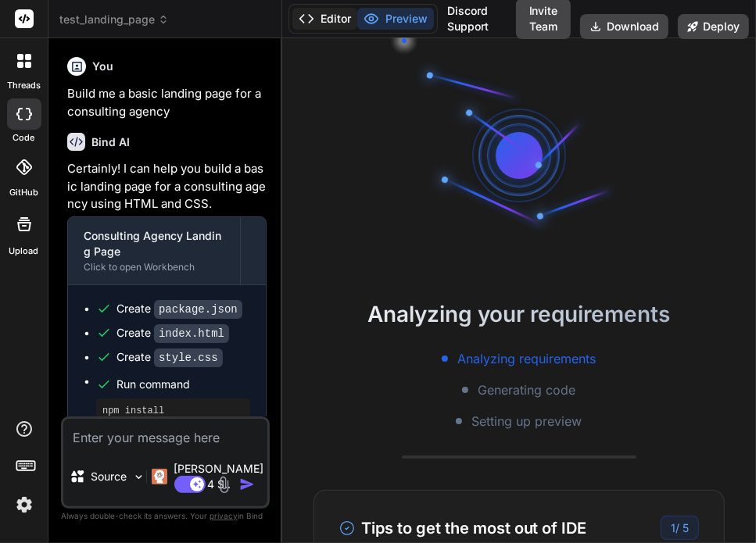
click at [322, 25] on button "Editor" at bounding box center [324, 19] width 65 height 22
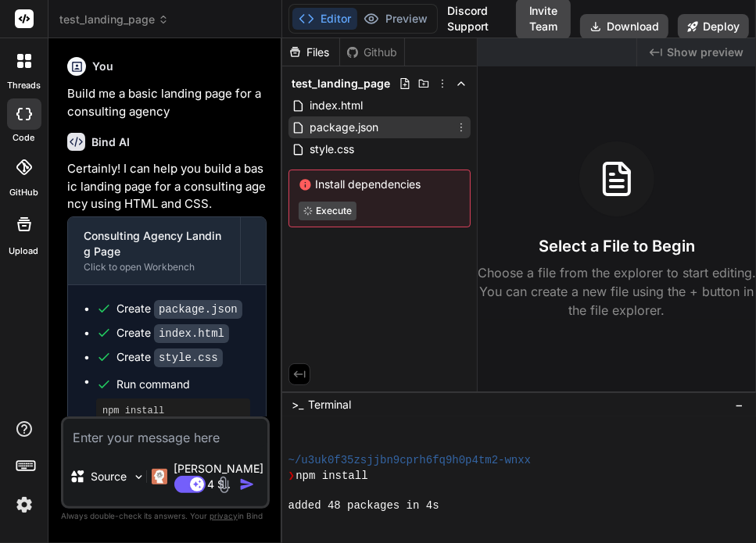
click at [366, 127] on span "package.json" at bounding box center [344, 127] width 72 height 19
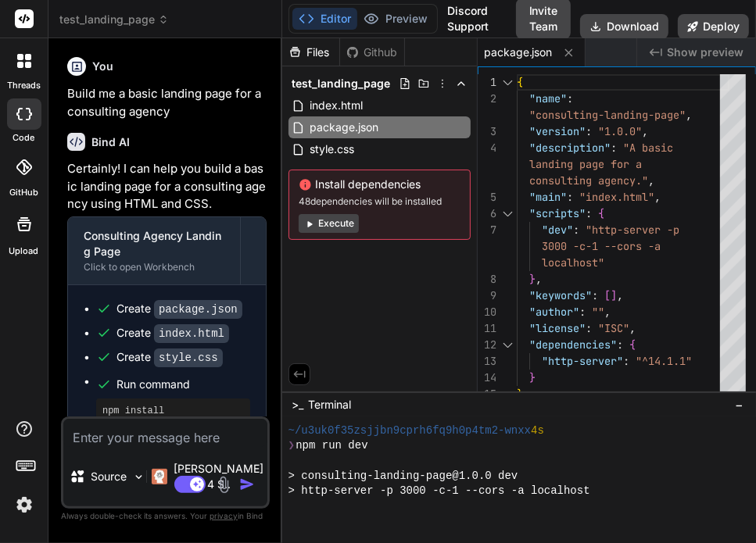
click at [147, 24] on span "test_landing_page" at bounding box center [113, 20] width 109 height 16
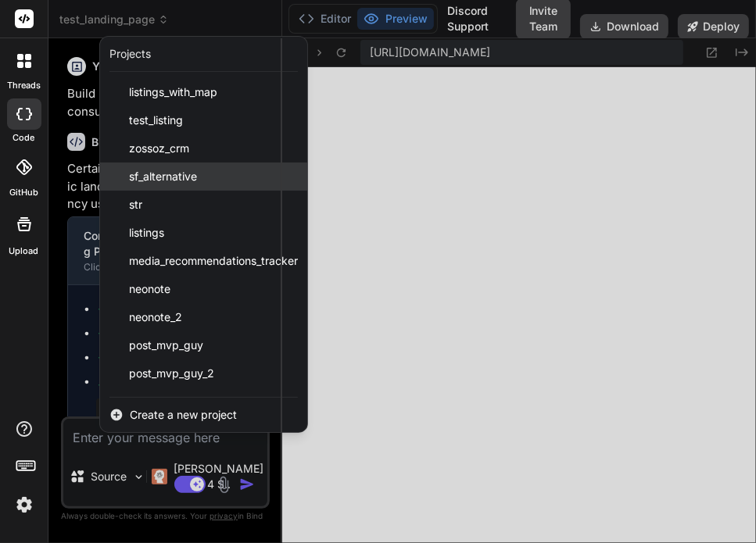
scroll to position [690, 0]
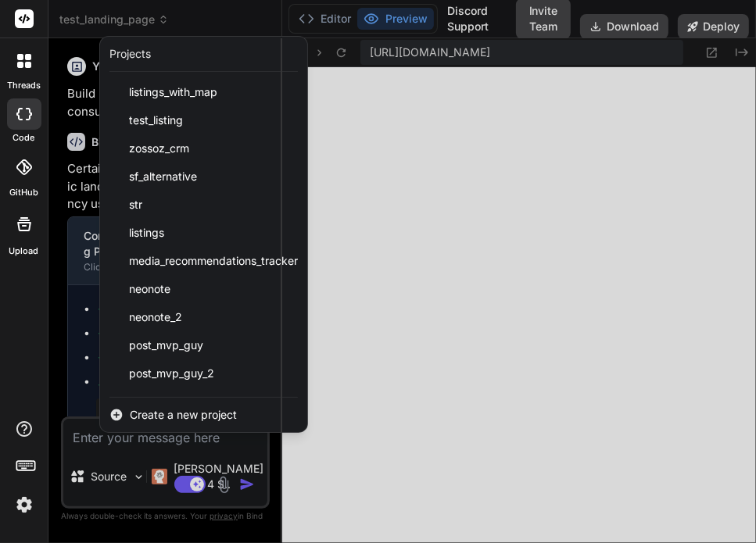
click at [475, 228] on div at bounding box center [378, 271] width 756 height 543
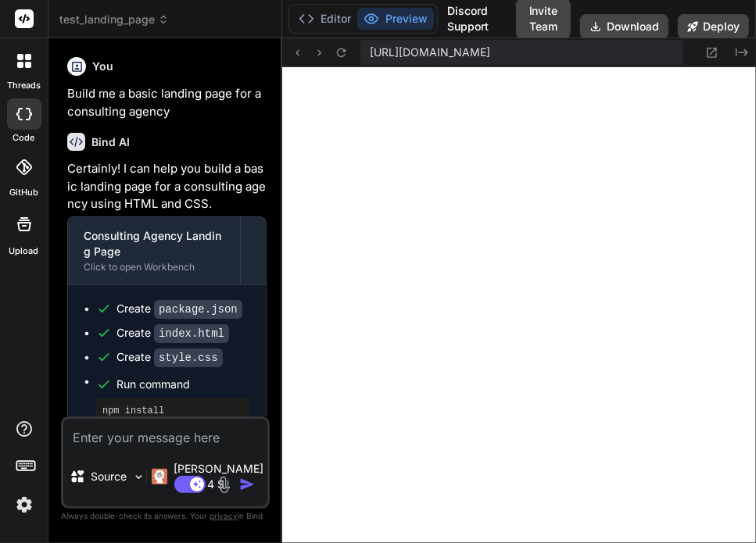
scroll to position [178, 0]
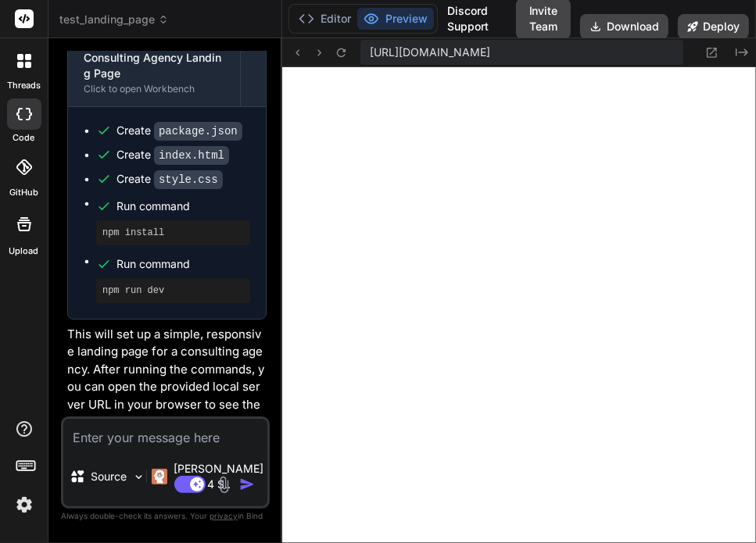
click at [117, 14] on span "test_landing_page" at bounding box center [113, 20] width 109 height 16
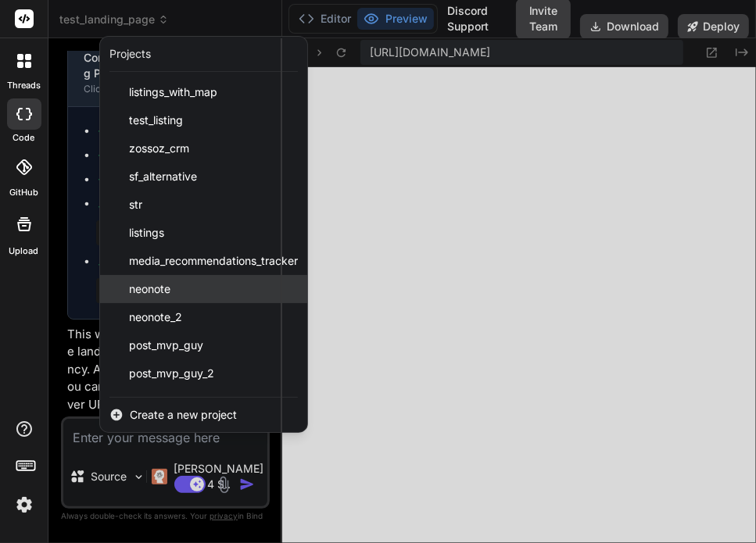
scroll to position [250, 0]
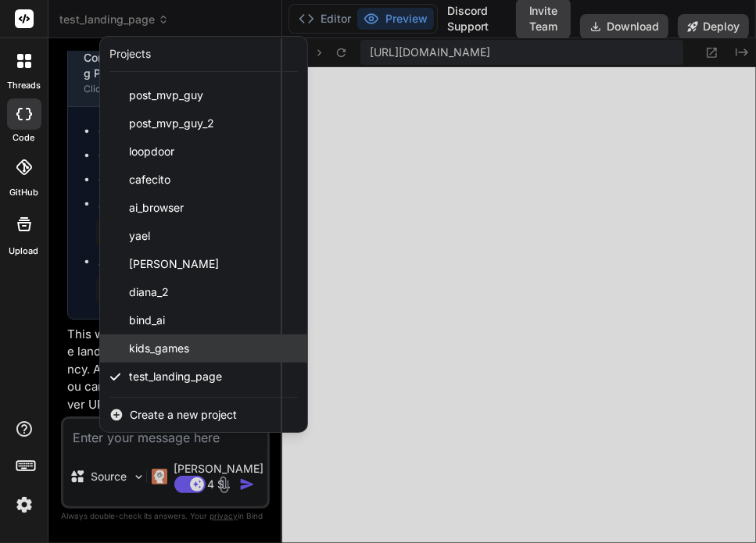
click at [175, 349] on span "kids_games" at bounding box center [159, 349] width 60 height 16
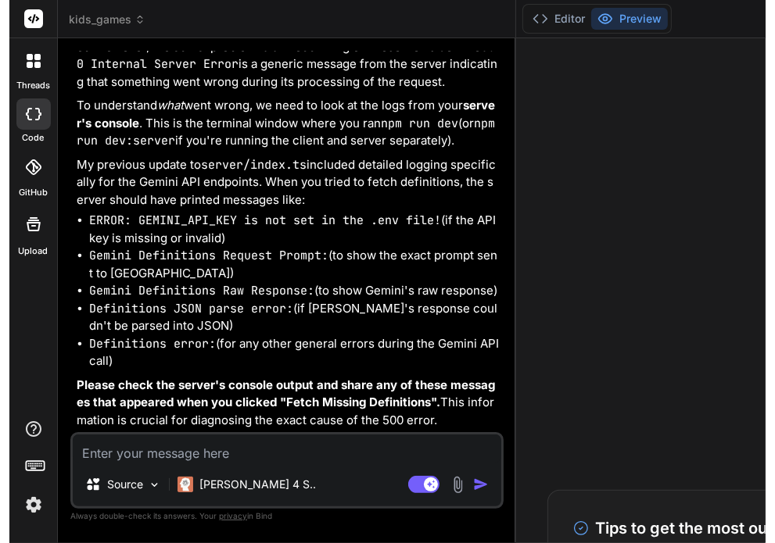
scroll to position [841, 0]
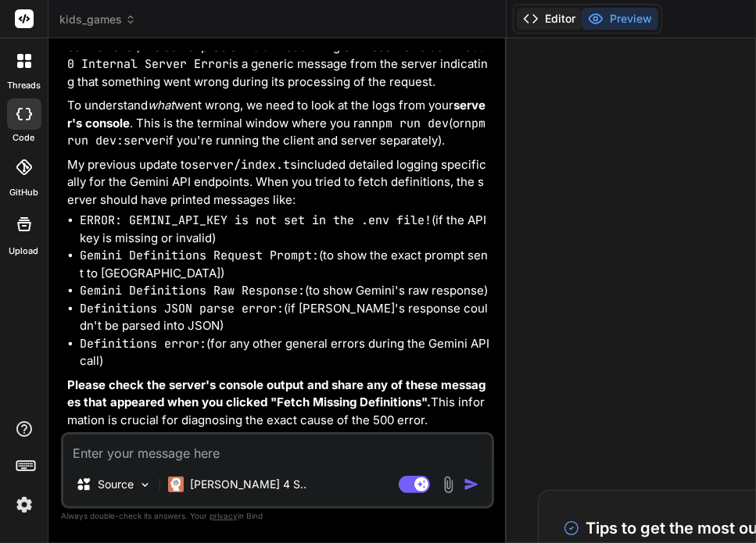
click at [517, 13] on button "Editor" at bounding box center [549, 19] width 65 height 22
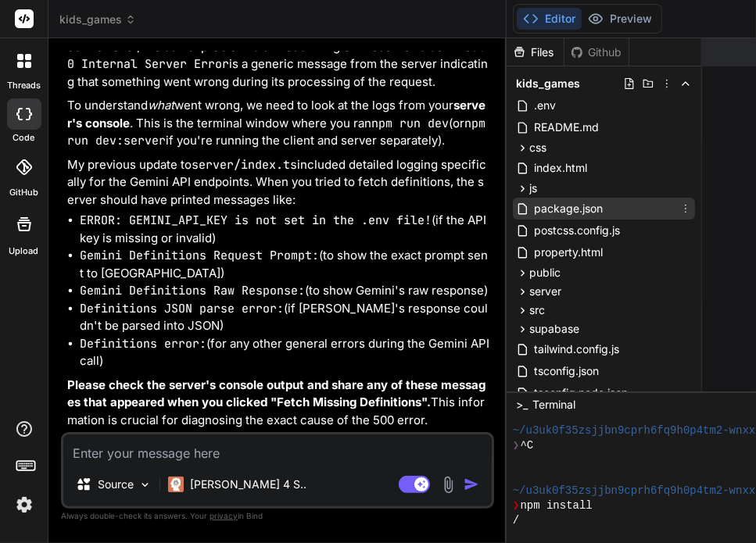
click at [513, 205] on div "package.json" at bounding box center [604, 209] width 182 height 22
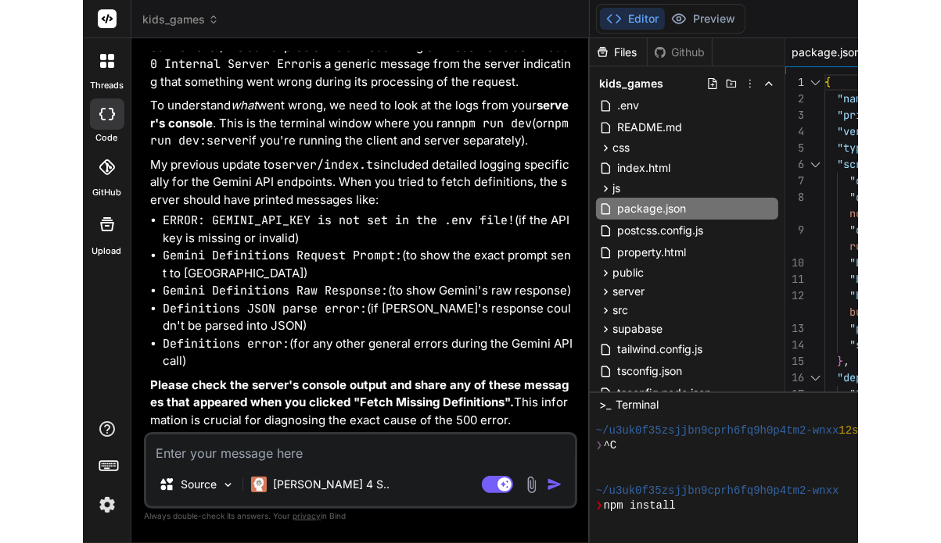
scroll to position [780, 0]
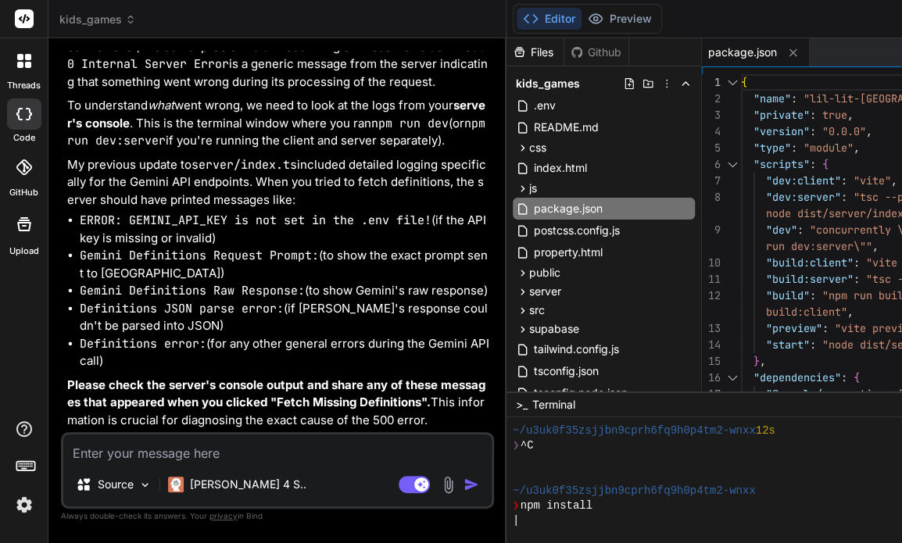
type textarea "x"
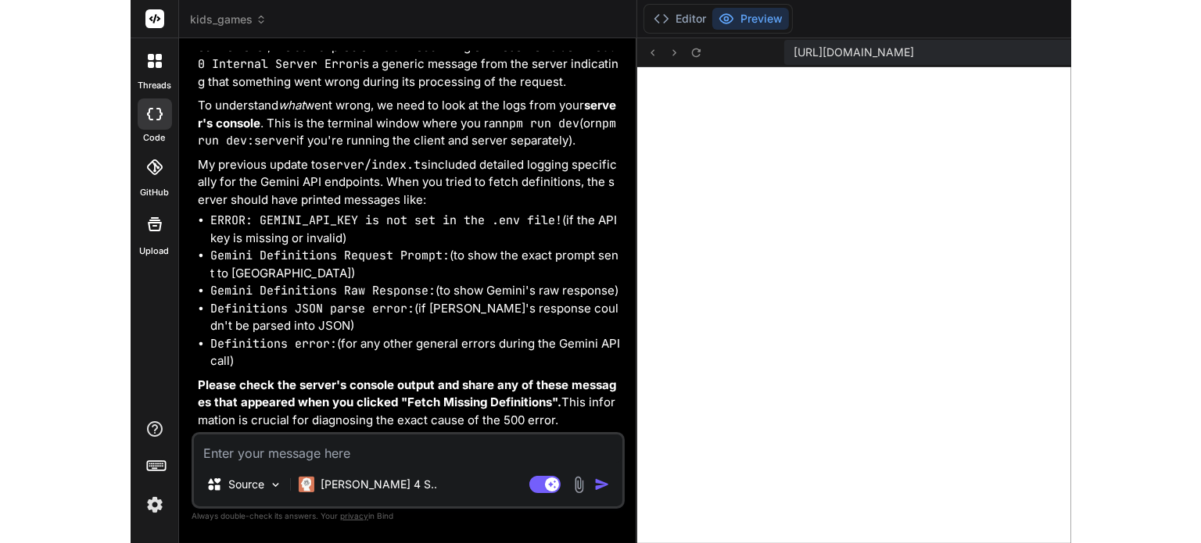
scroll to position [1546, 0]
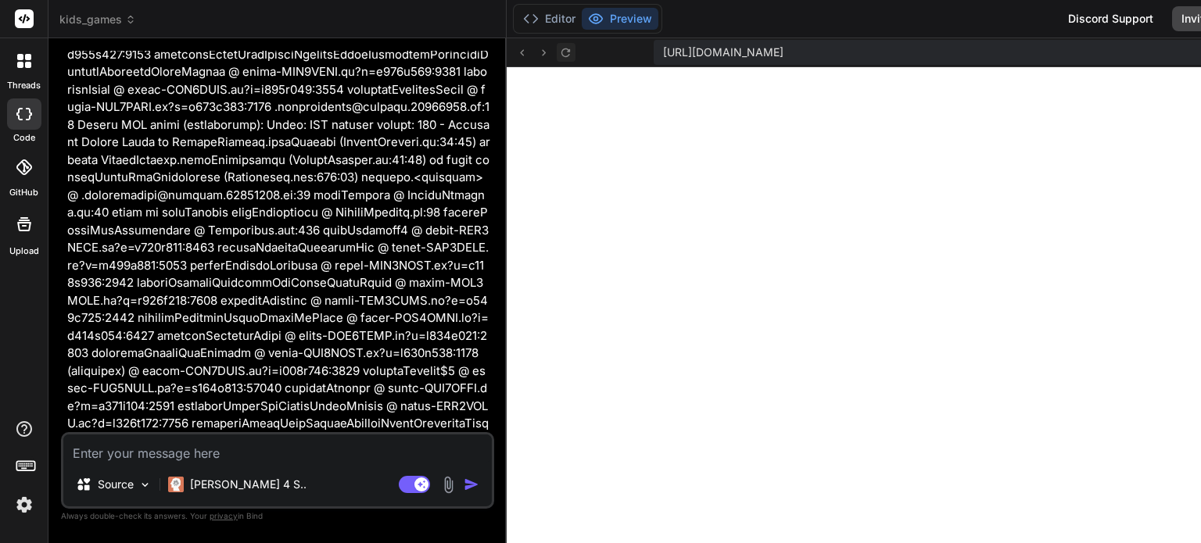
click at [561, 56] on icon at bounding box center [565, 52] width 9 height 9
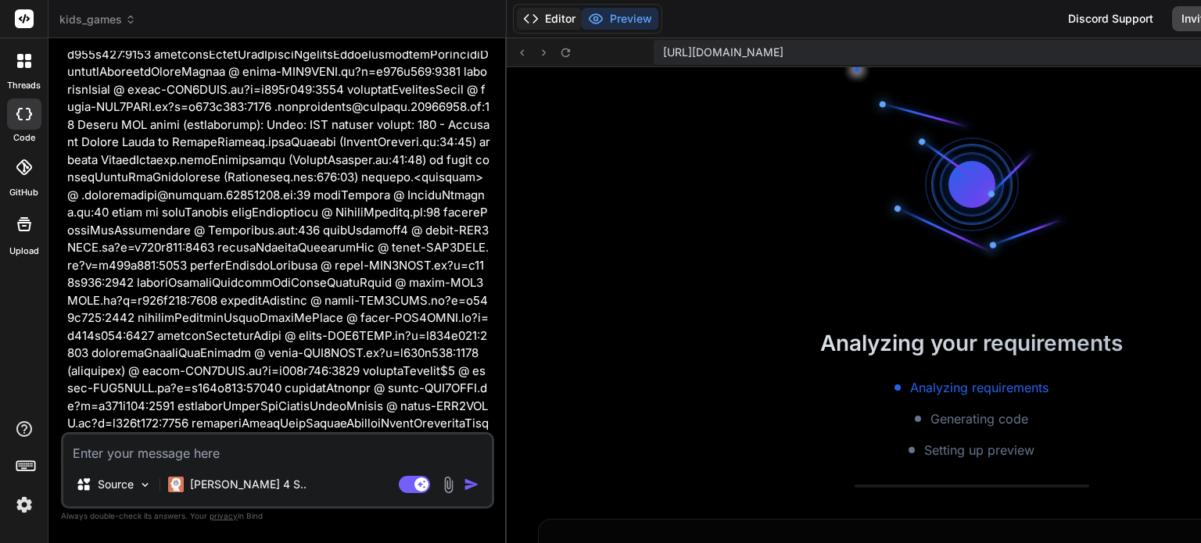
click at [517, 13] on button "Editor" at bounding box center [549, 19] width 65 height 22
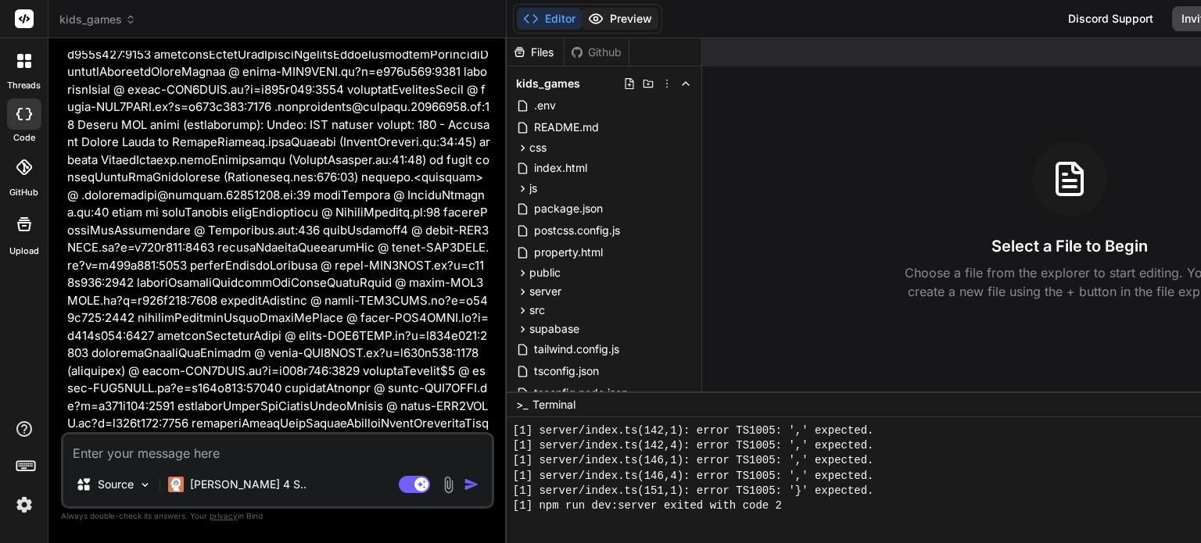
click at [582, 27] on button "Preview" at bounding box center [620, 19] width 77 height 22
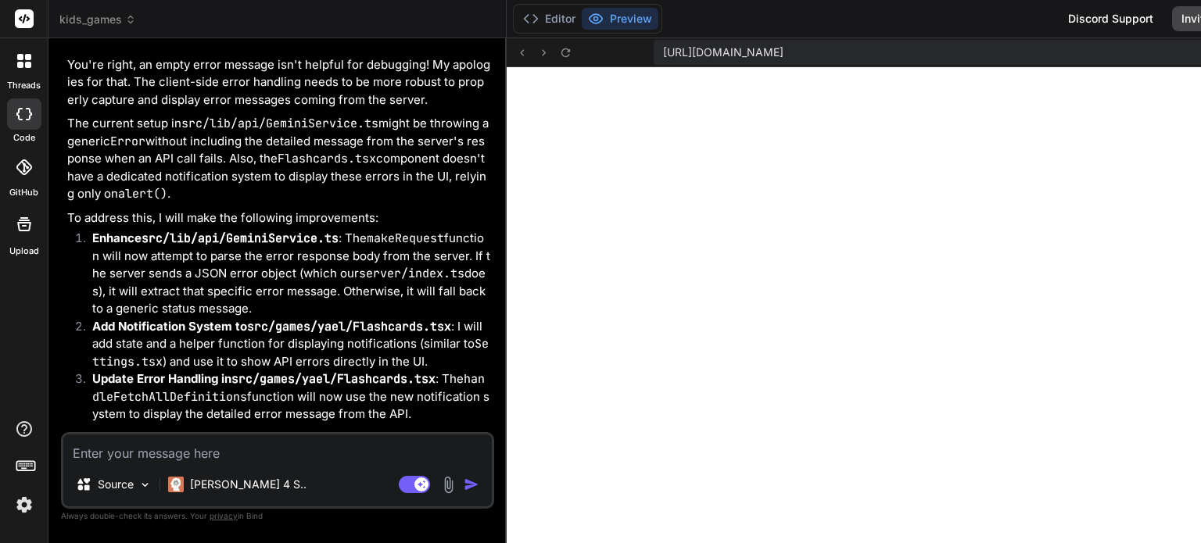
scroll to position [0, 0]
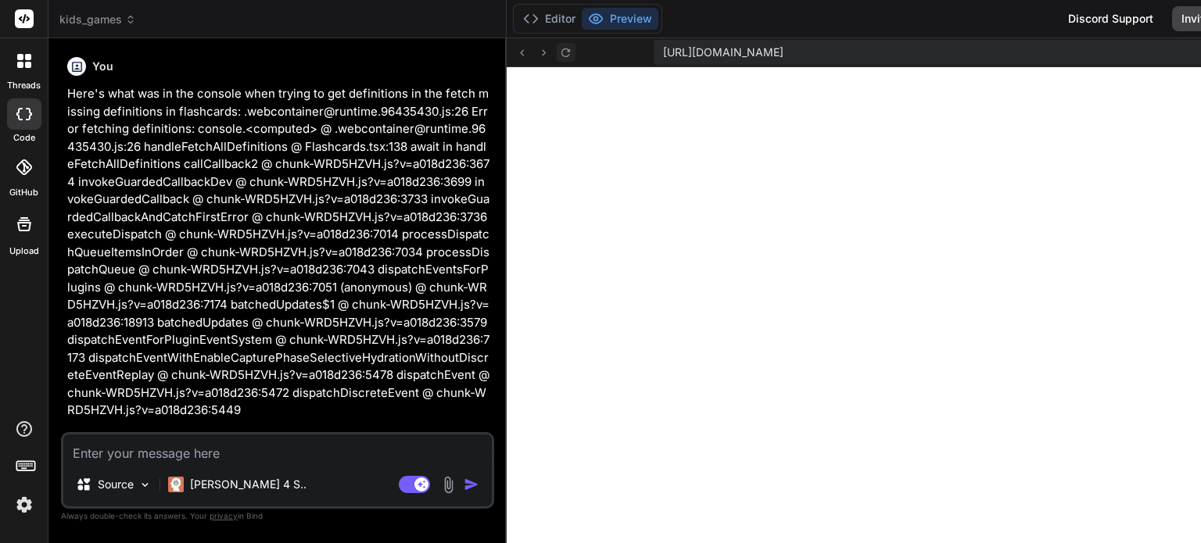
click at [559, 50] on icon at bounding box center [565, 52] width 13 height 13
click at [517, 20] on button "Editor" at bounding box center [549, 19] width 65 height 22
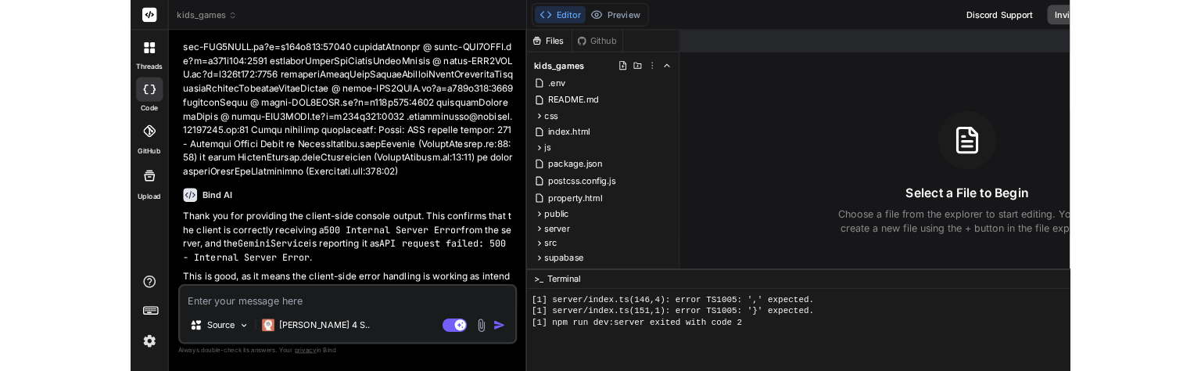
scroll to position [1591, 0]
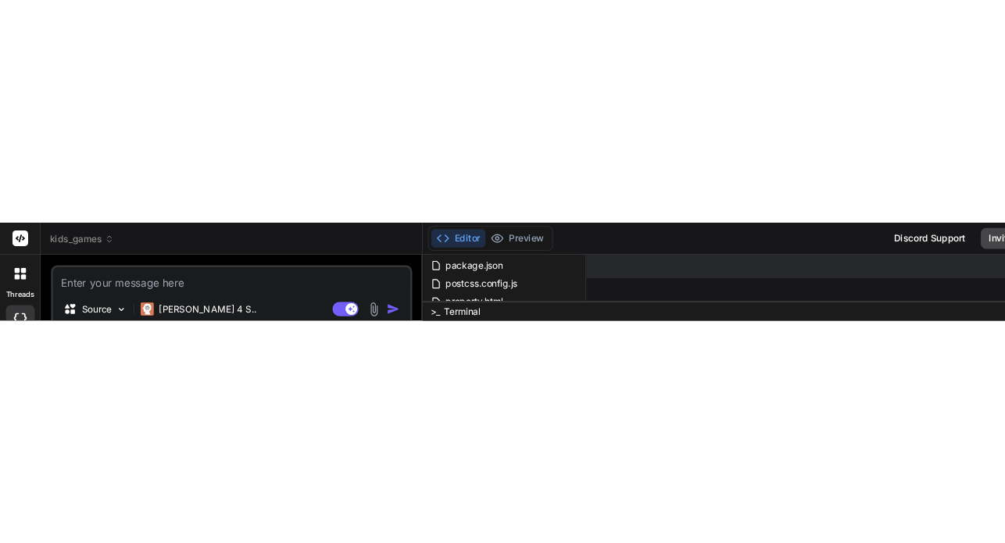
scroll to position [156, 0]
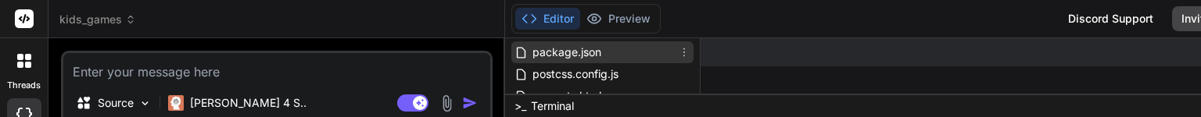
click at [531, 54] on span "package.json" at bounding box center [567, 52] width 72 height 19
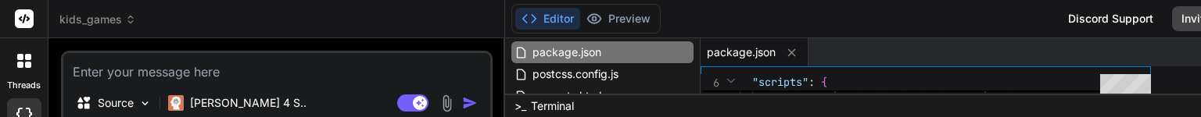
type textarea "x"
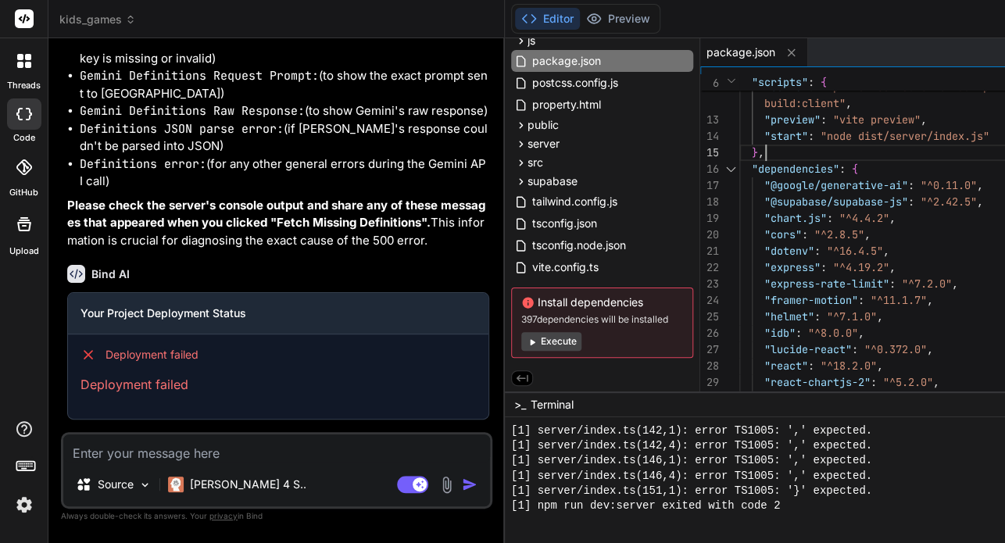
scroll to position [0, 0]
click at [754, 149] on div ""build:server" : "tsc --project tsconfig.node.json" , "build" : "npm run build:…" at bounding box center [925, 325] width 370 height 919
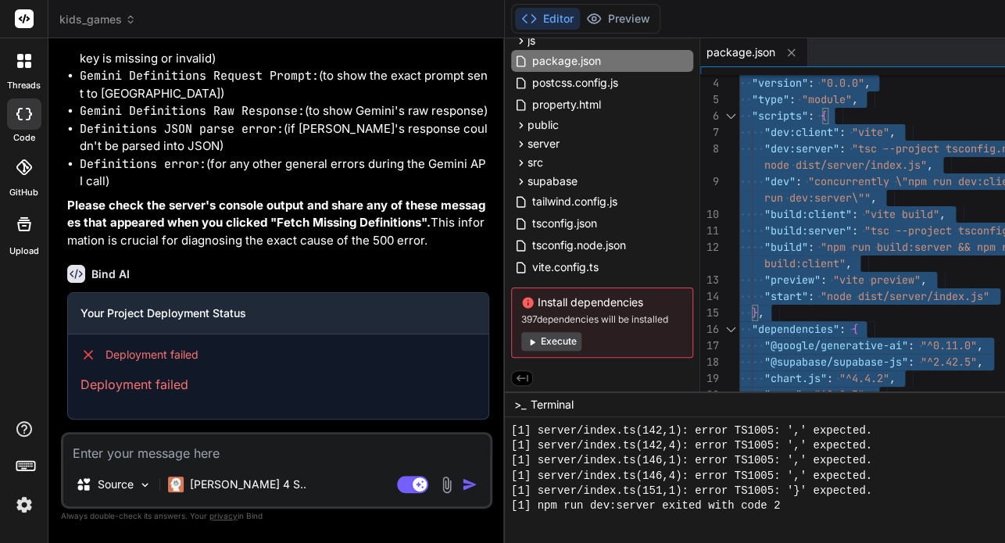
click at [852, 209] on span ":" at bounding box center [855, 214] width 6 height 14
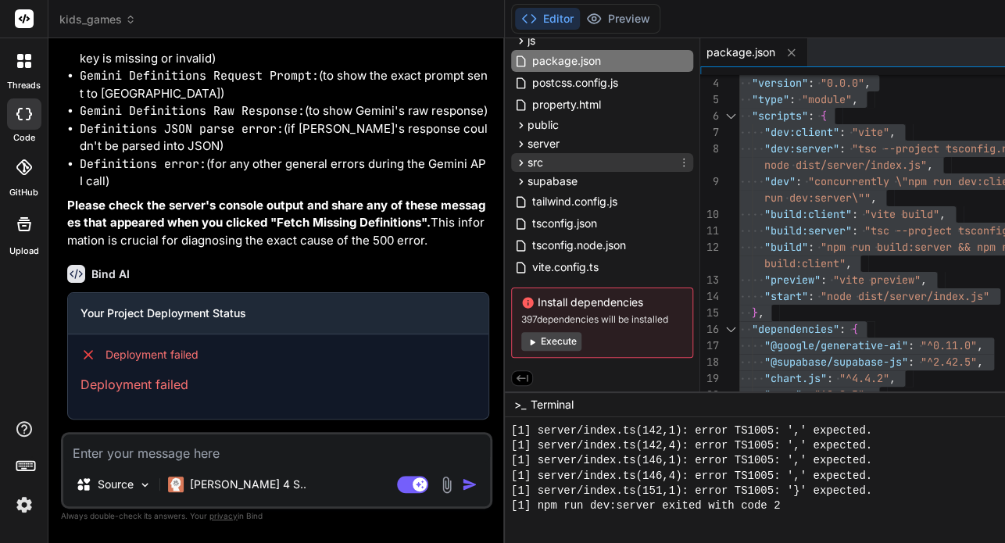
click at [511, 168] on div "src" at bounding box center [602, 162] width 182 height 19
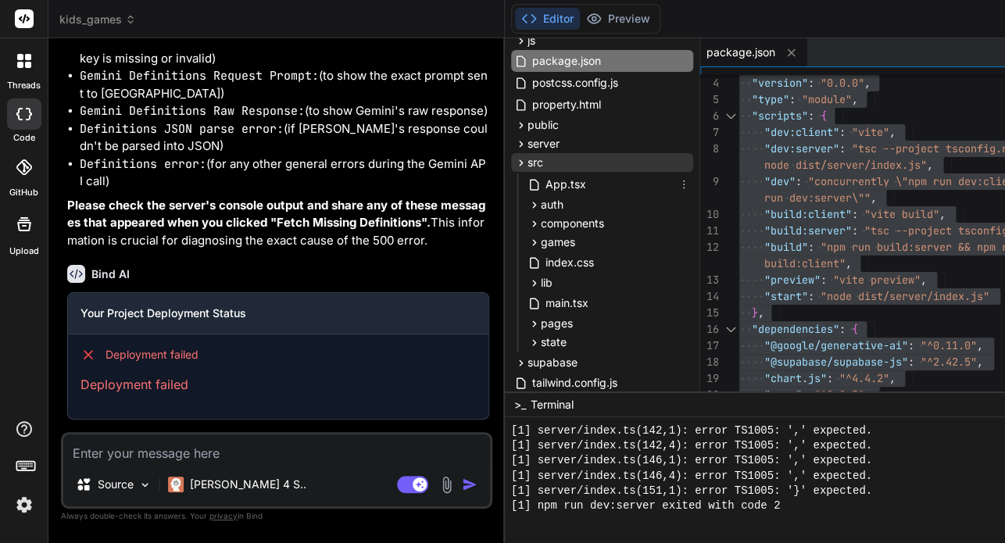
scroll to position [156, 0]
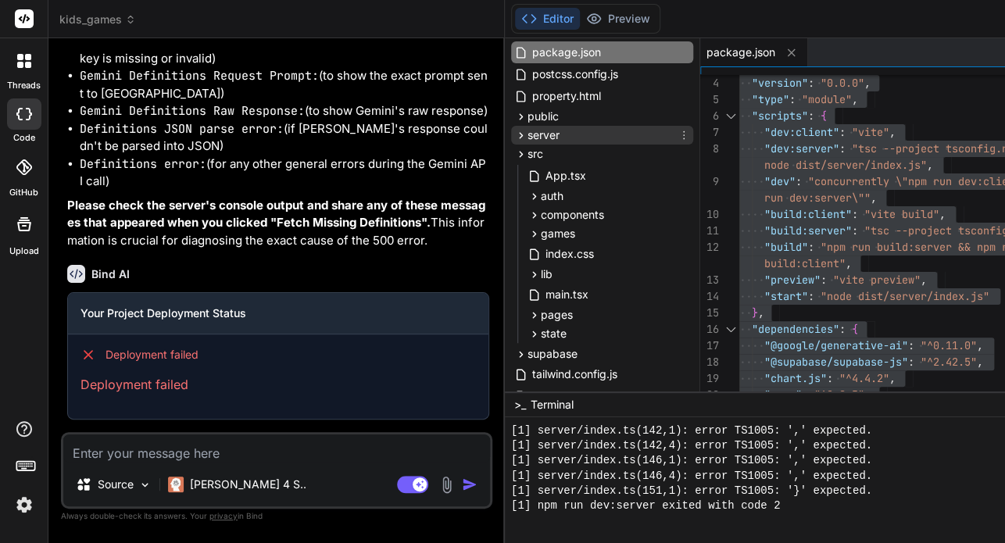
click at [511, 127] on div "server" at bounding box center [602, 135] width 182 height 19
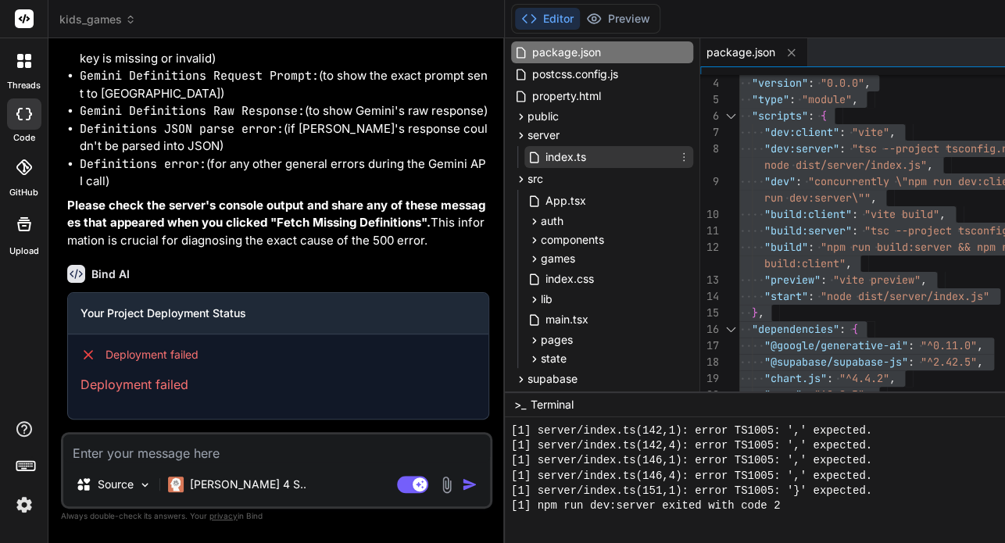
click at [525, 147] on div "index.ts" at bounding box center [609, 157] width 169 height 22
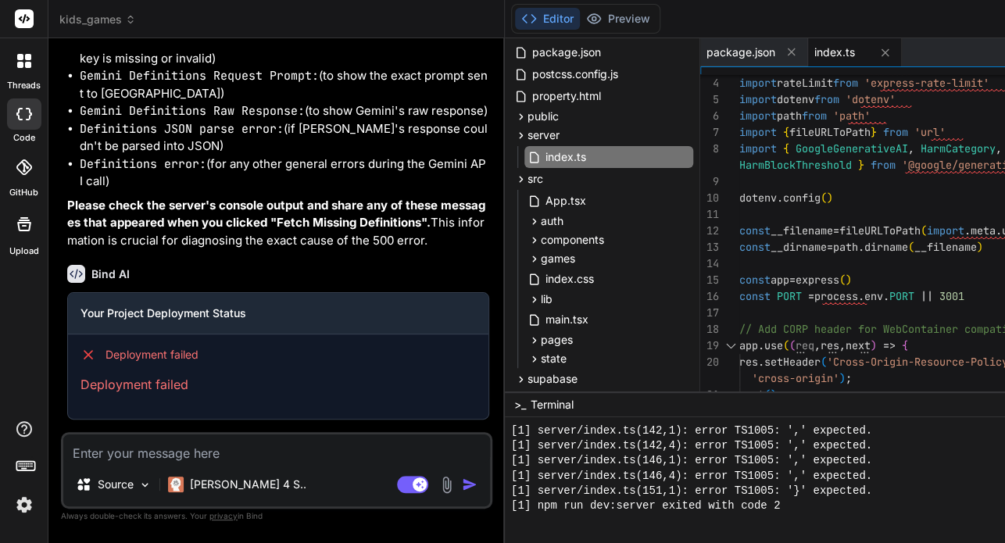
scroll to position [0, 0]
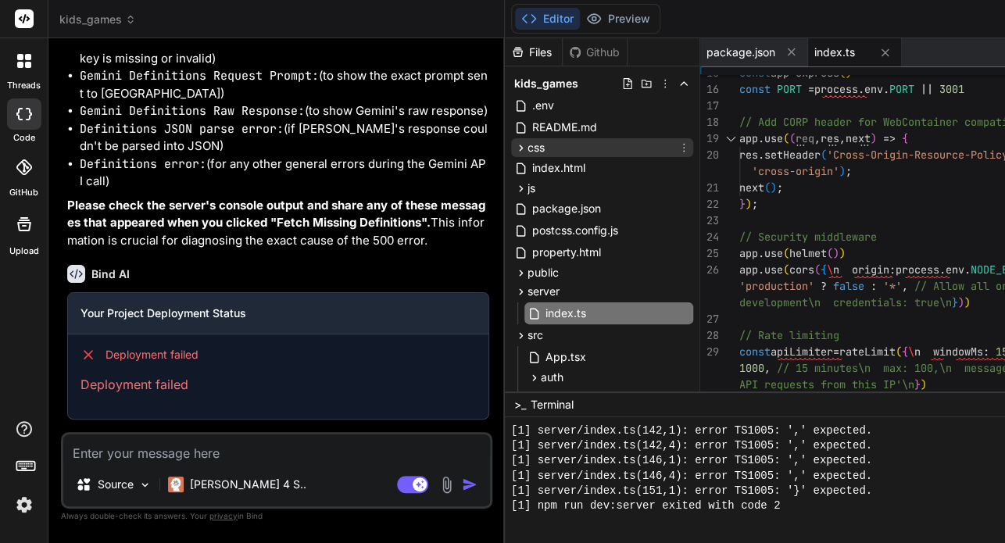
click at [511, 155] on div "css" at bounding box center [602, 147] width 182 height 19
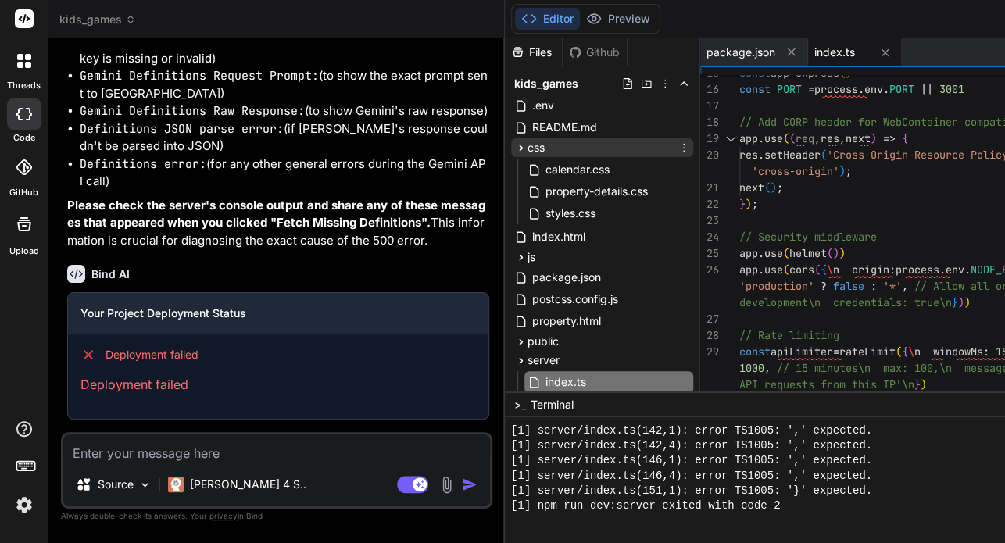
click at [511, 155] on div "css" at bounding box center [602, 147] width 182 height 19
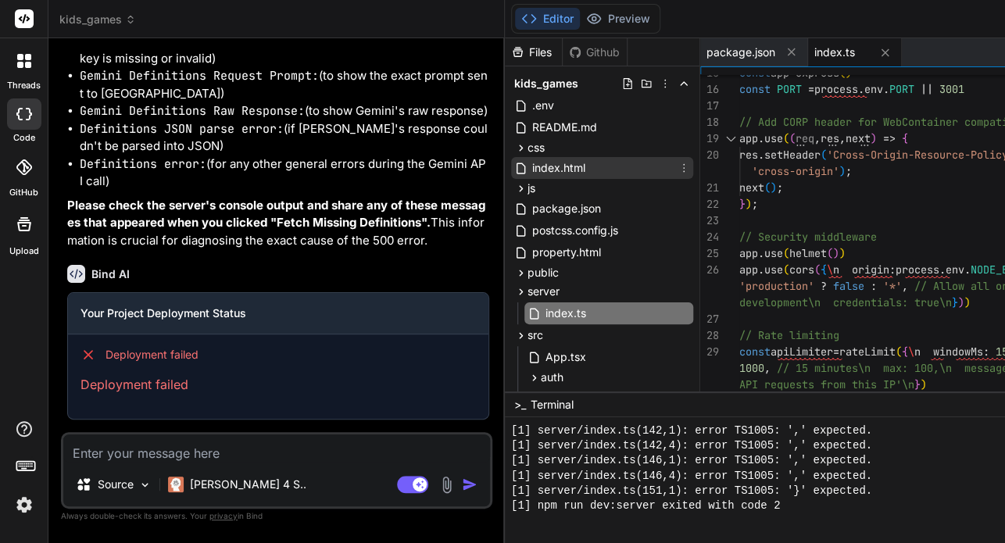
click at [531, 167] on span "index.html" at bounding box center [559, 168] width 56 height 19
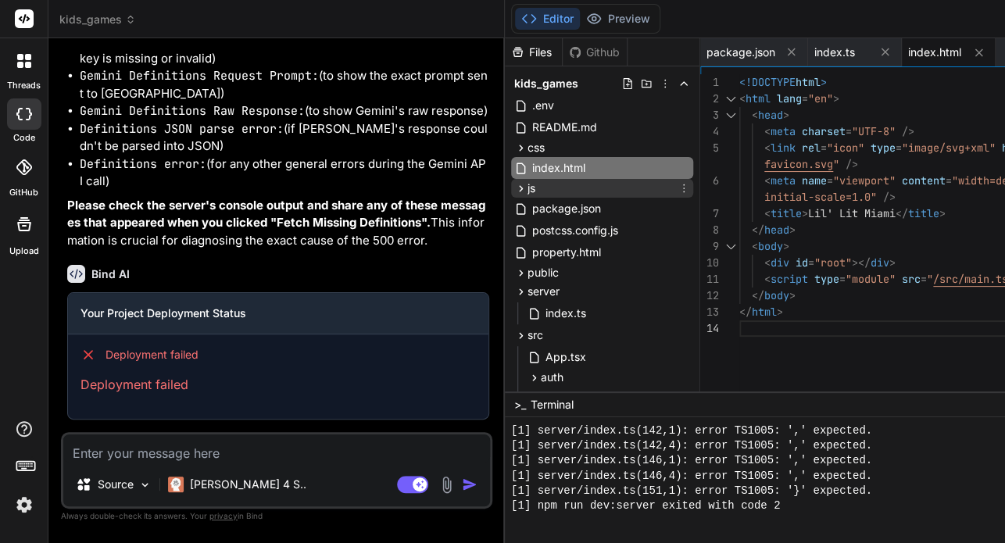
click at [511, 184] on div "js" at bounding box center [602, 188] width 182 height 19
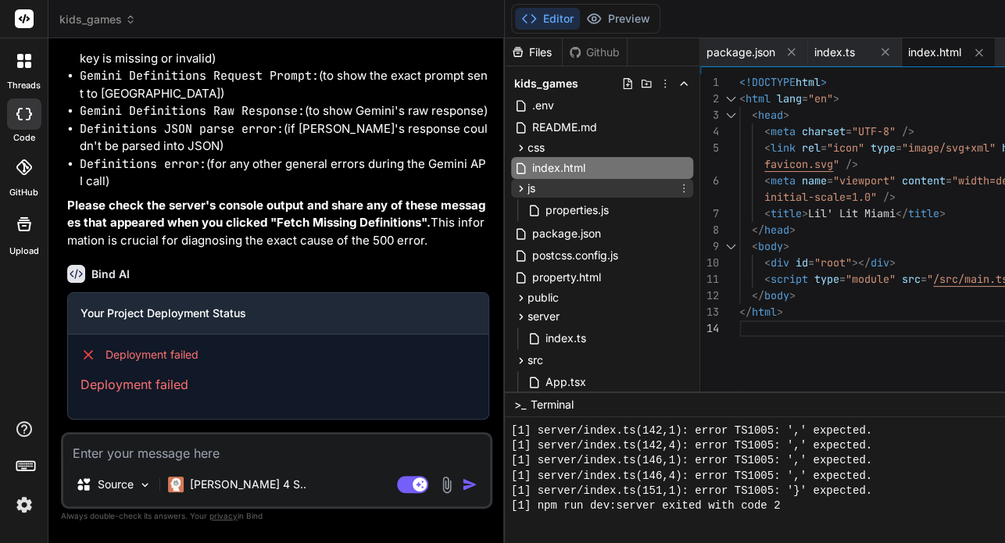
click at [511, 184] on div "js" at bounding box center [602, 188] width 182 height 19
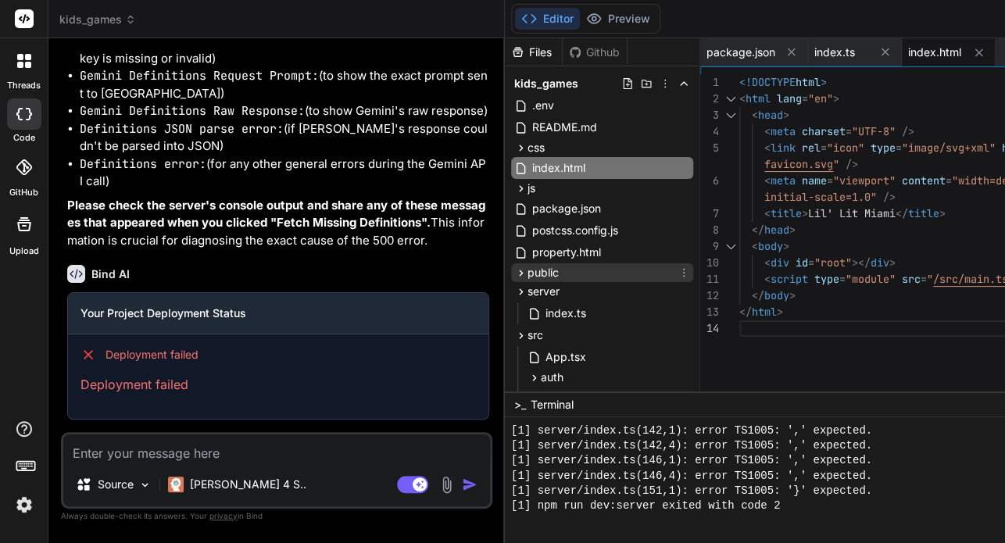
click at [511, 263] on div "public" at bounding box center [602, 272] width 182 height 19
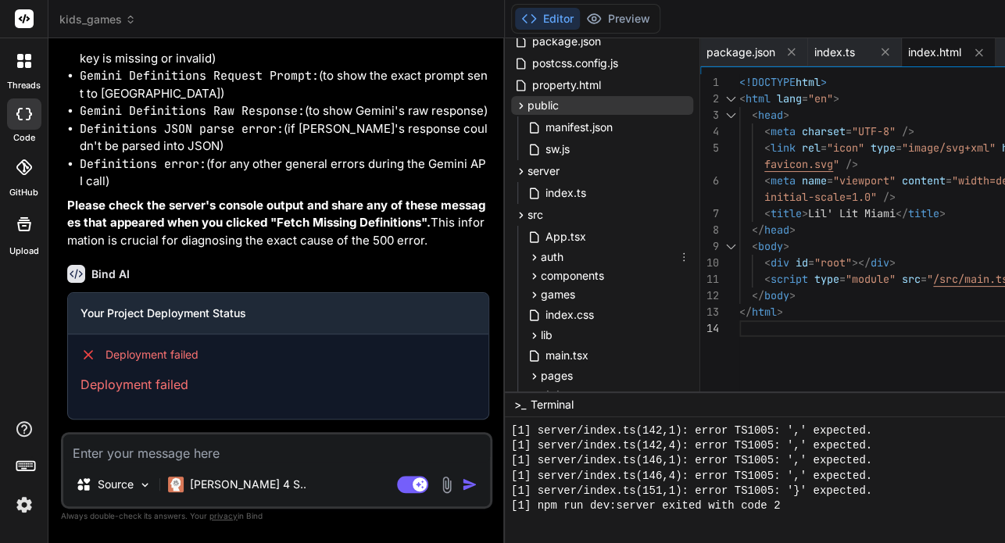
scroll to position [168, 0]
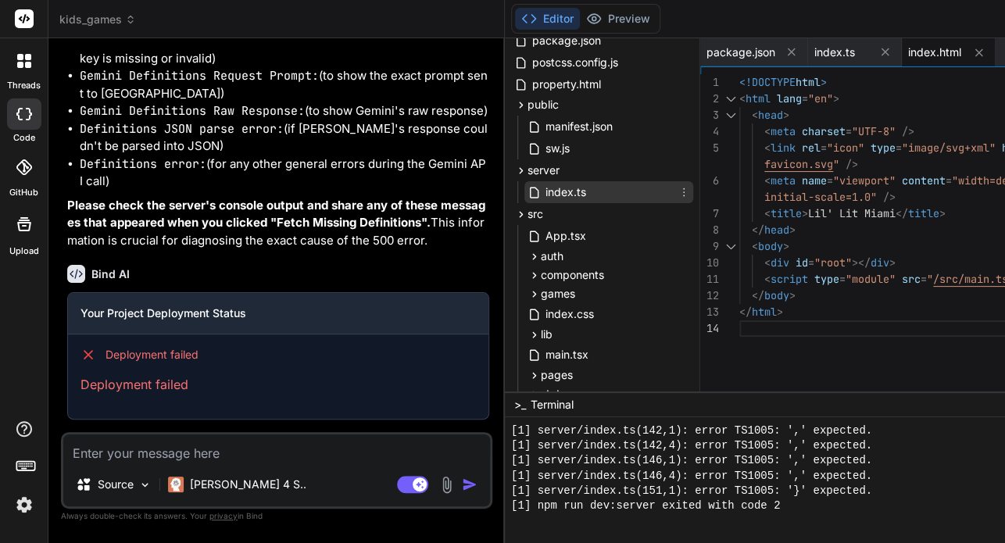
click at [544, 196] on span "index.ts" at bounding box center [566, 192] width 44 height 19
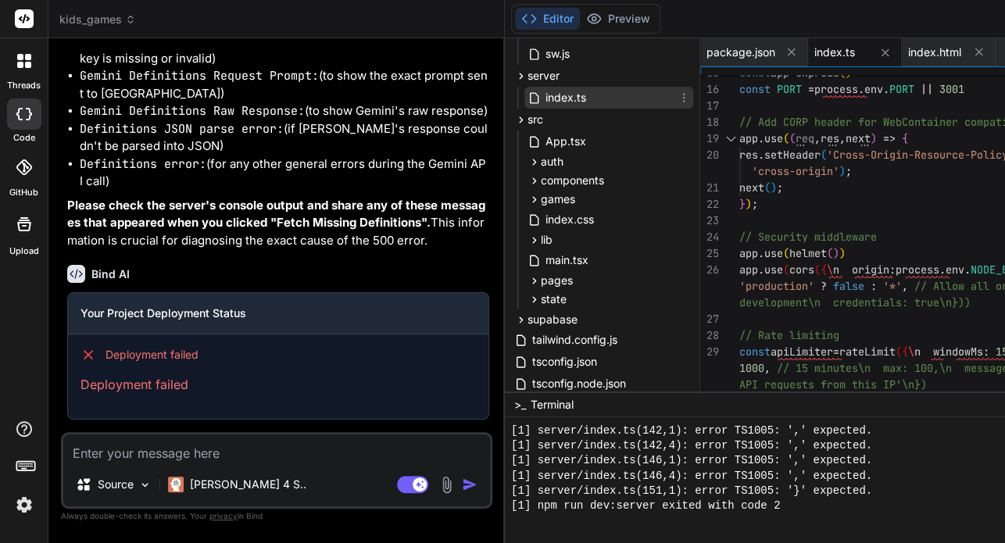
scroll to position [264, 0]
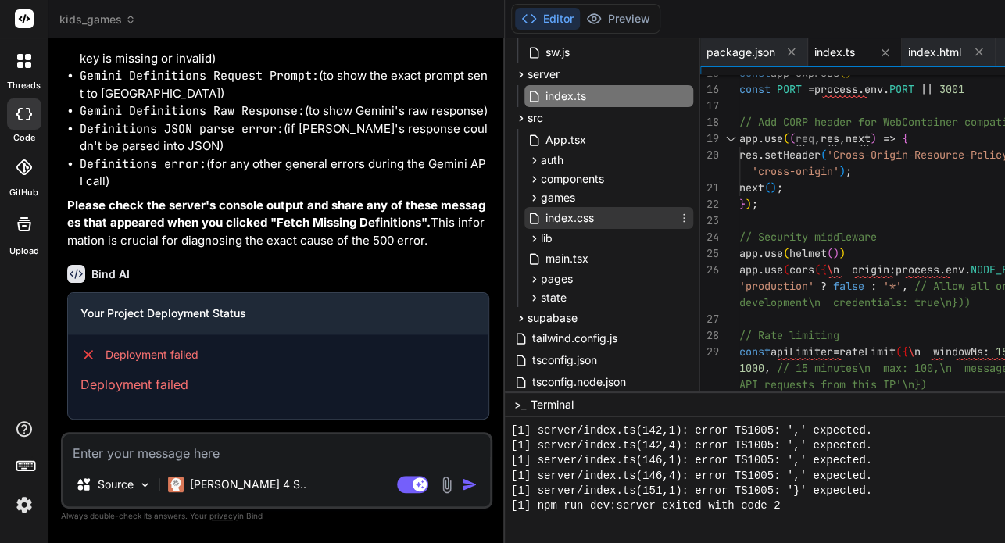
click at [544, 220] on span "index.css" at bounding box center [570, 218] width 52 height 19
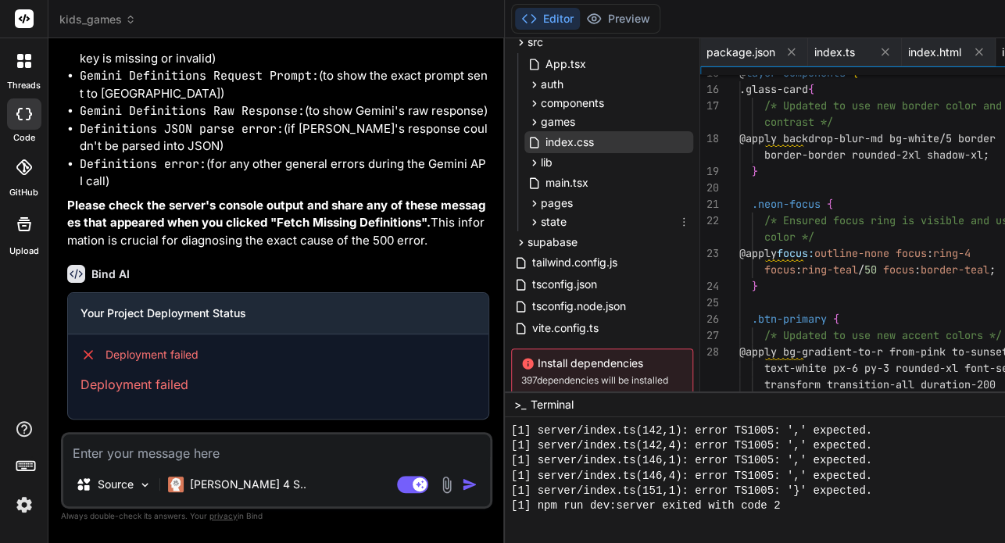
scroll to position [346, 0]
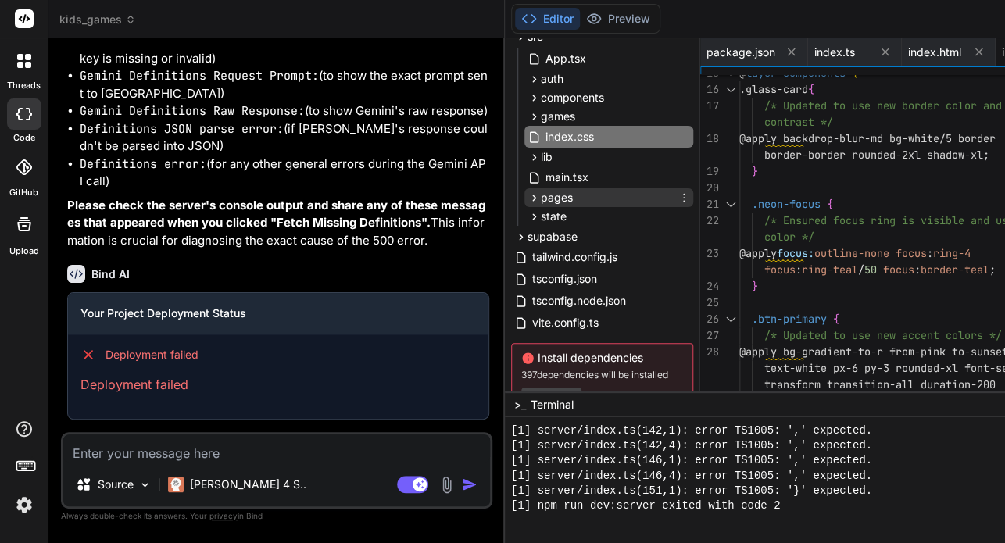
click at [525, 203] on div "pages" at bounding box center [609, 197] width 169 height 19
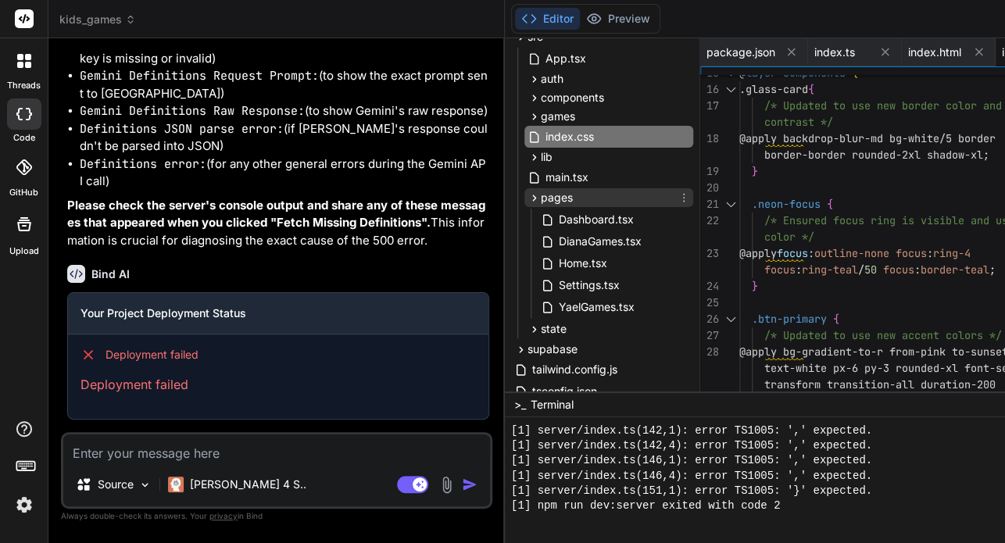
click at [525, 203] on div "pages" at bounding box center [609, 197] width 169 height 19
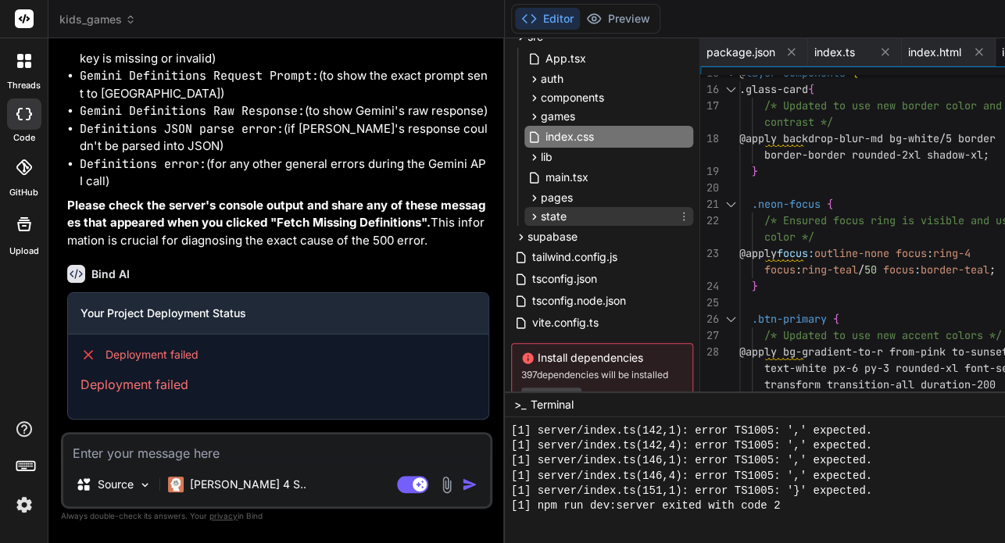
click at [525, 212] on div "state" at bounding box center [609, 216] width 169 height 19
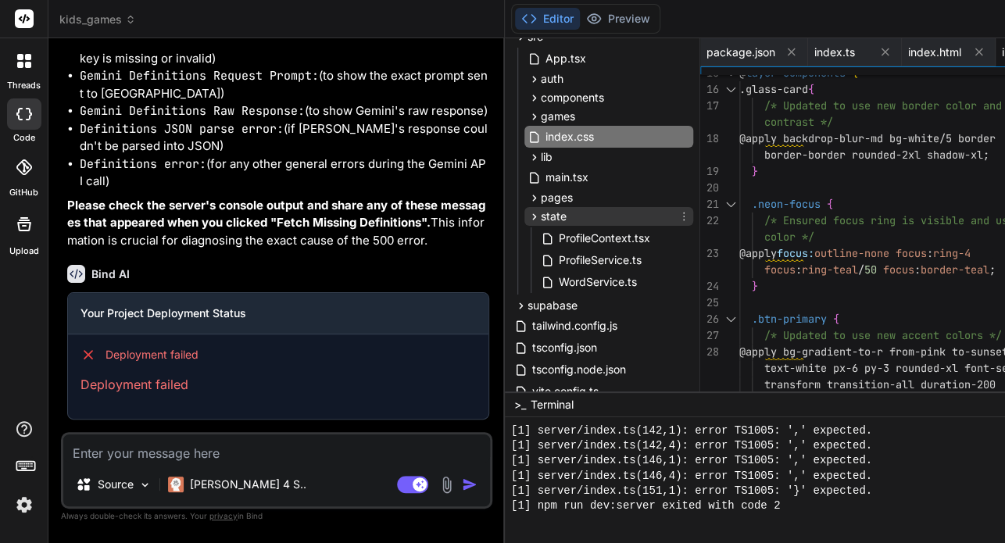
scroll to position [469, 0]
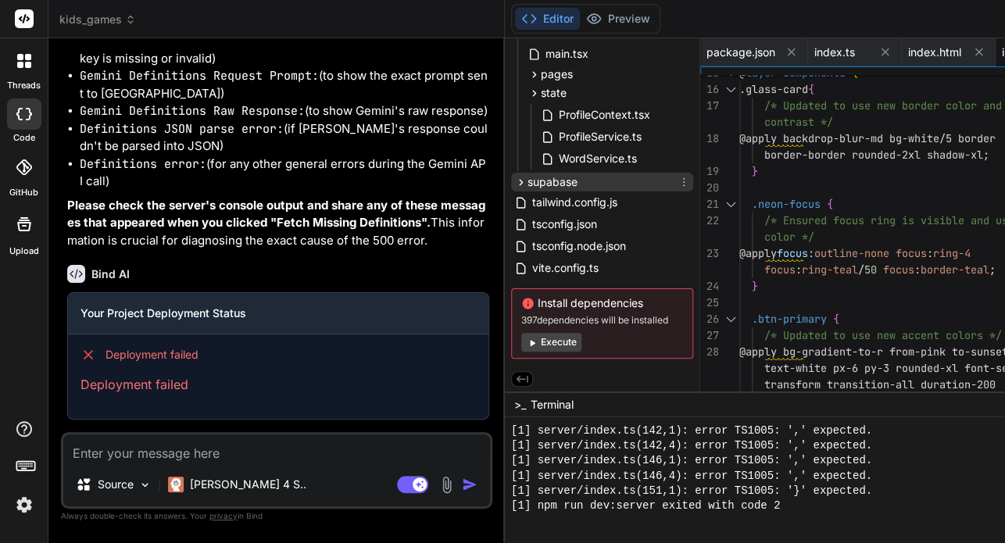
click at [511, 184] on div "supabase" at bounding box center [602, 182] width 182 height 19
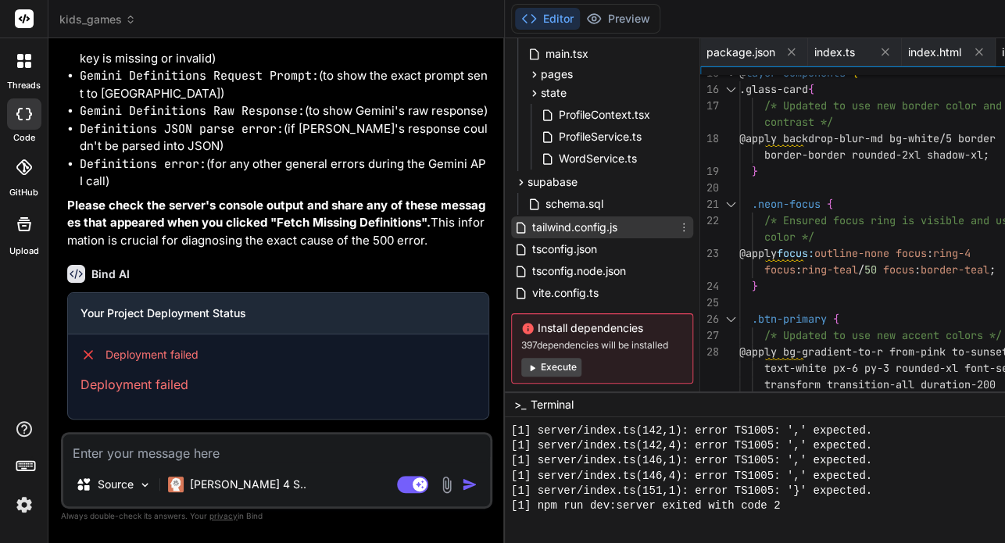
click at [531, 221] on span "tailwind.config.js" at bounding box center [575, 227] width 88 height 19
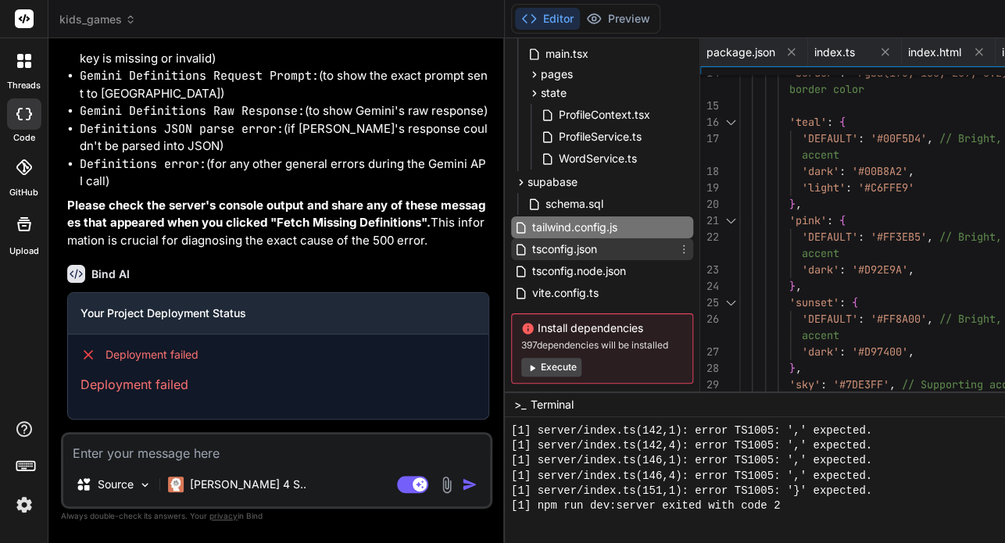
click at [531, 243] on span "tsconfig.json" at bounding box center [565, 249] width 68 height 19
type textarea "}"
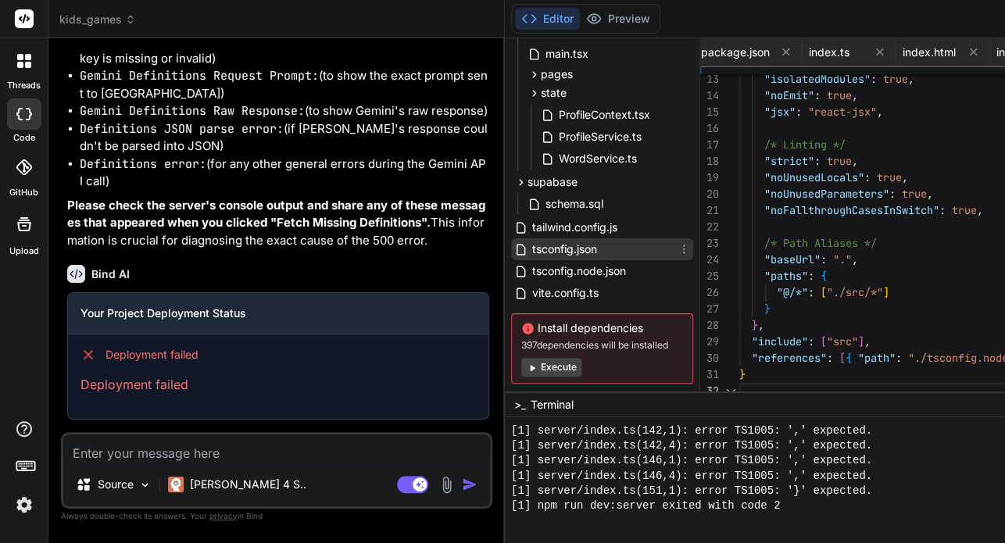
scroll to position [0, 288]
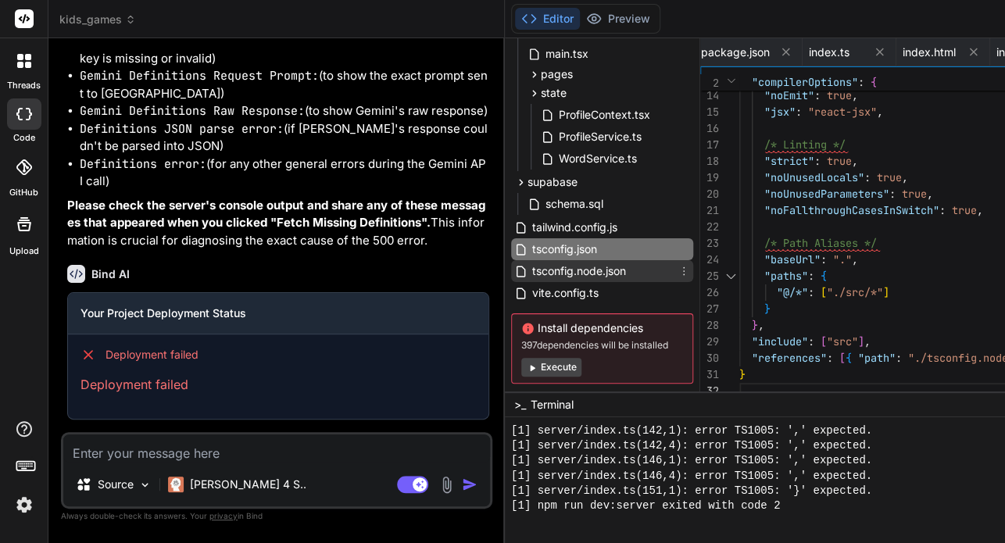
click at [531, 267] on span "tsconfig.node.json" at bounding box center [579, 271] width 97 height 19
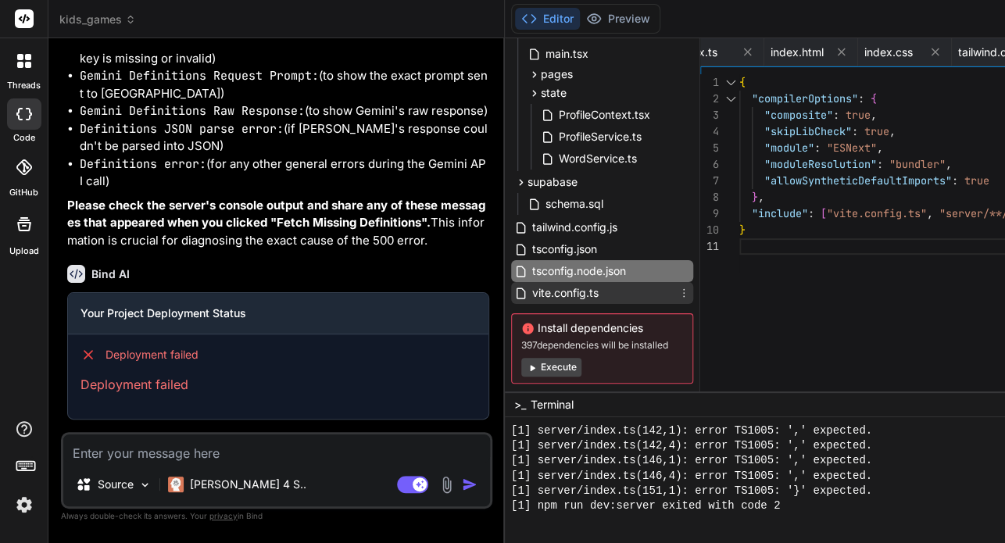
click at [511, 282] on div "vite.config.ts" at bounding box center [602, 293] width 182 height 22
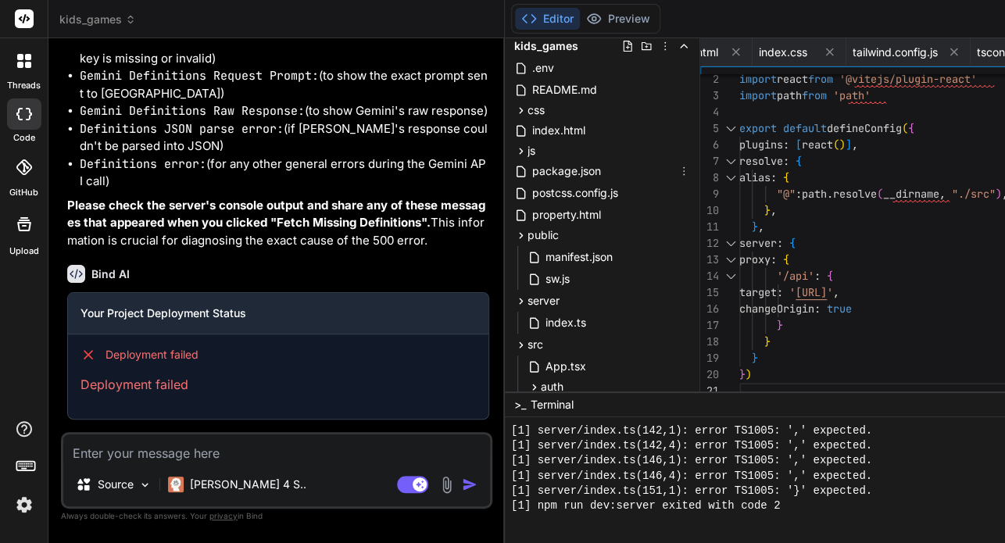
scroll to position [34, 0]
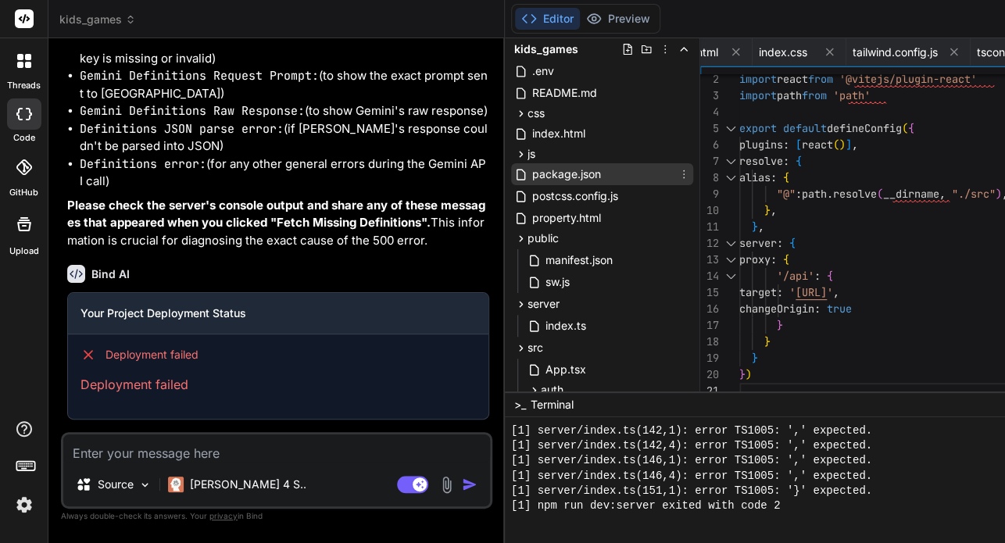
click at [531, 174] on span "package.json" at bounding box center [567, 174] width 72 height 19
type textarea ""tailwindcss": "^3.4.3", "typescript": "^5.2.2", "vite": "^5.2.0" } }"
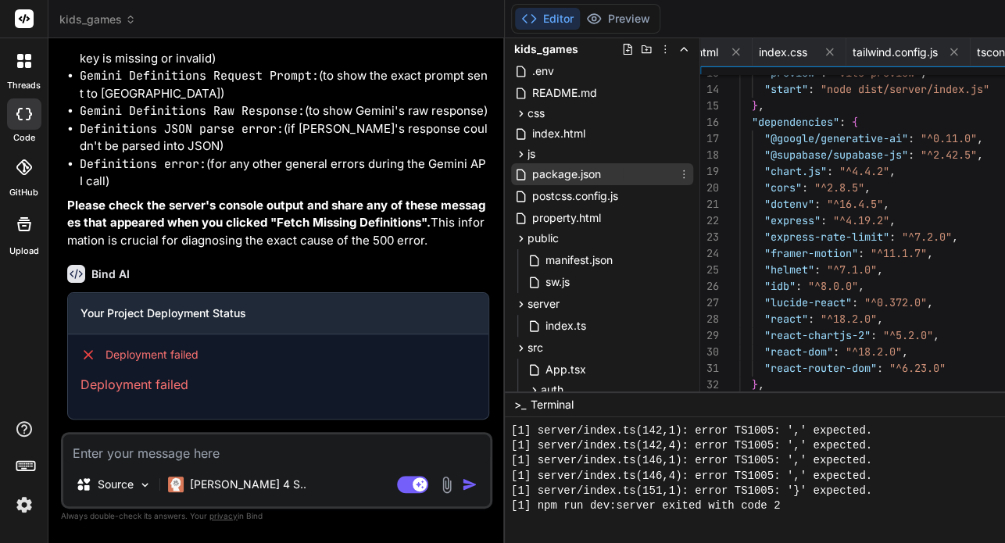
scroll to position [0, 0]
